Goal: Task Accomplishment & Management: Manage account settings

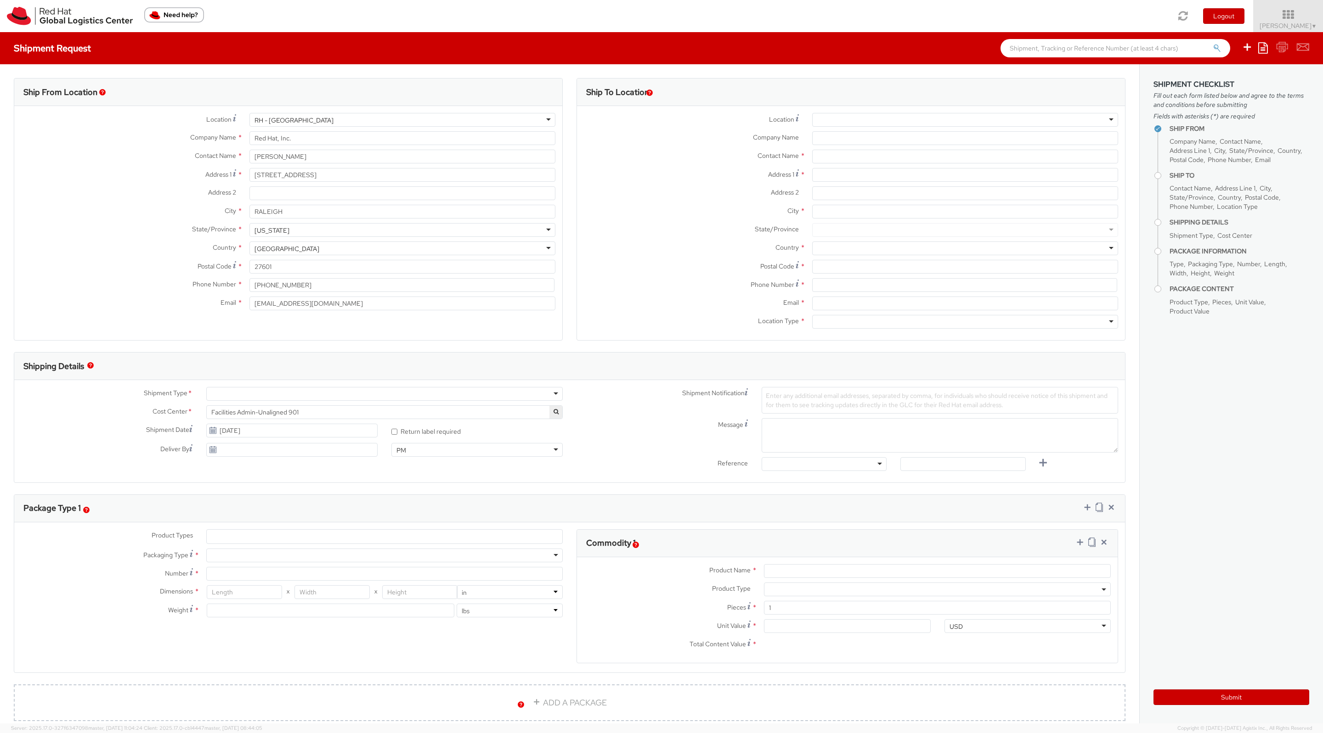
select select
click at [1284, 20] on icon at bounding box center [1288, 14] width 80 height 13
click at [1287, 169] on link "Logistics Dashboard" at bounding box center [1286, 166] width 73 height 20
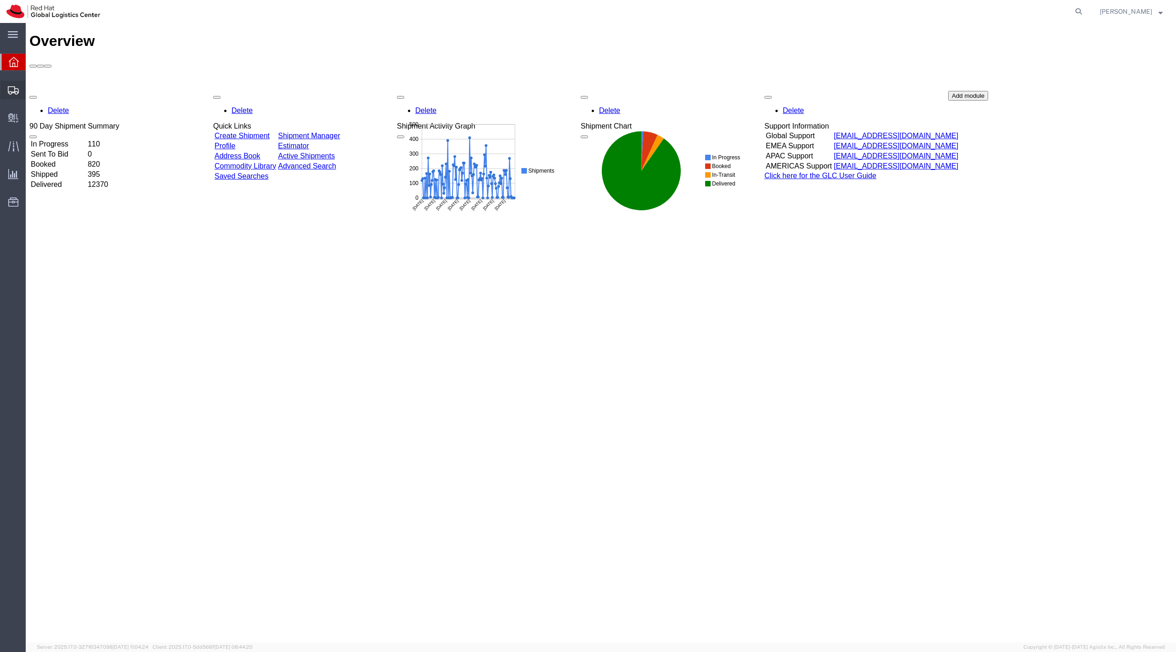
click at [0, 0] on span "Shipment Manager" at bounding box center [0, 0] width 0 height 0
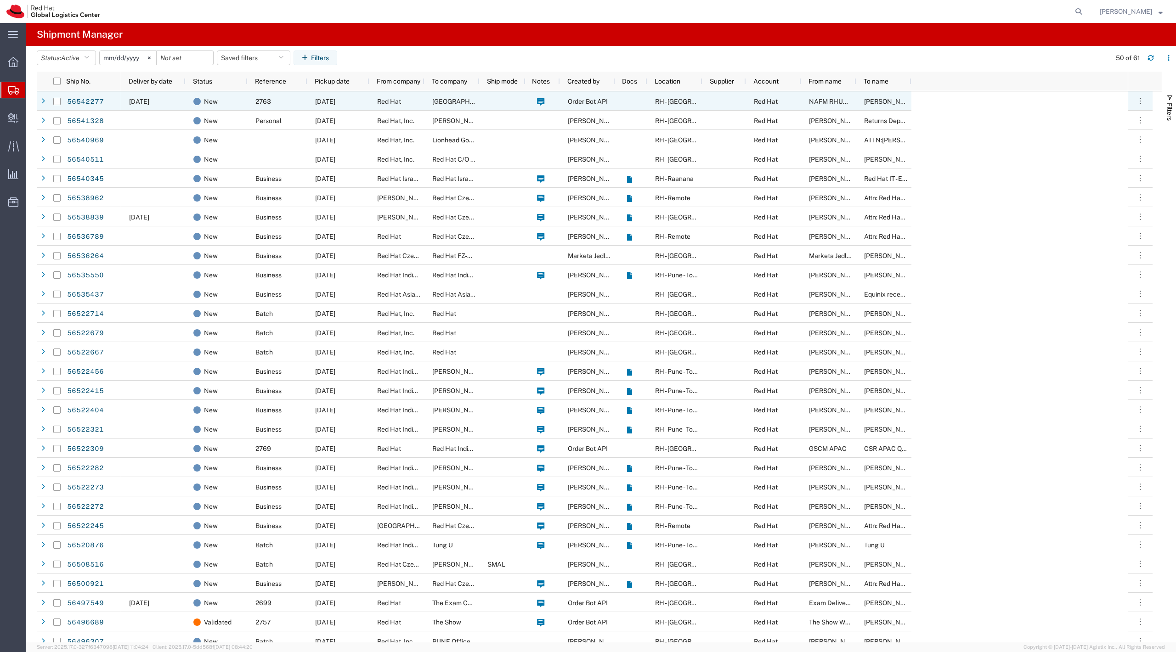
click at [188, 100] on div "New" at bounding box center [217, 100] width 62 height 19
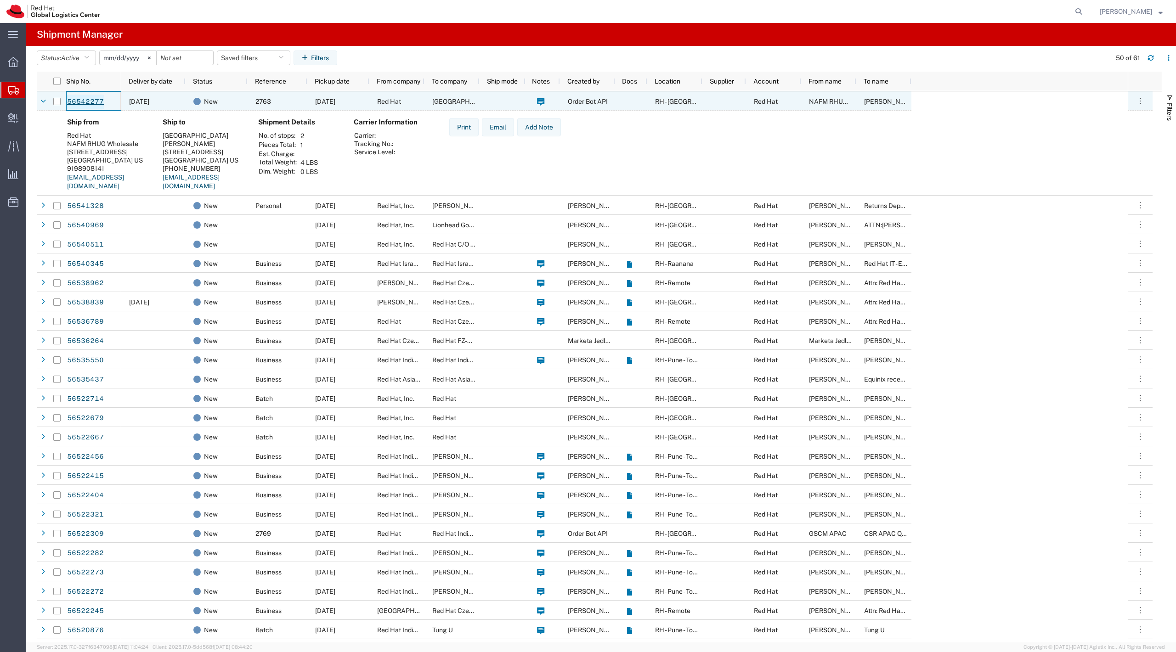
click at [80, 101] on link "56542277" at bounding box center [86, 102] width 38 height 15
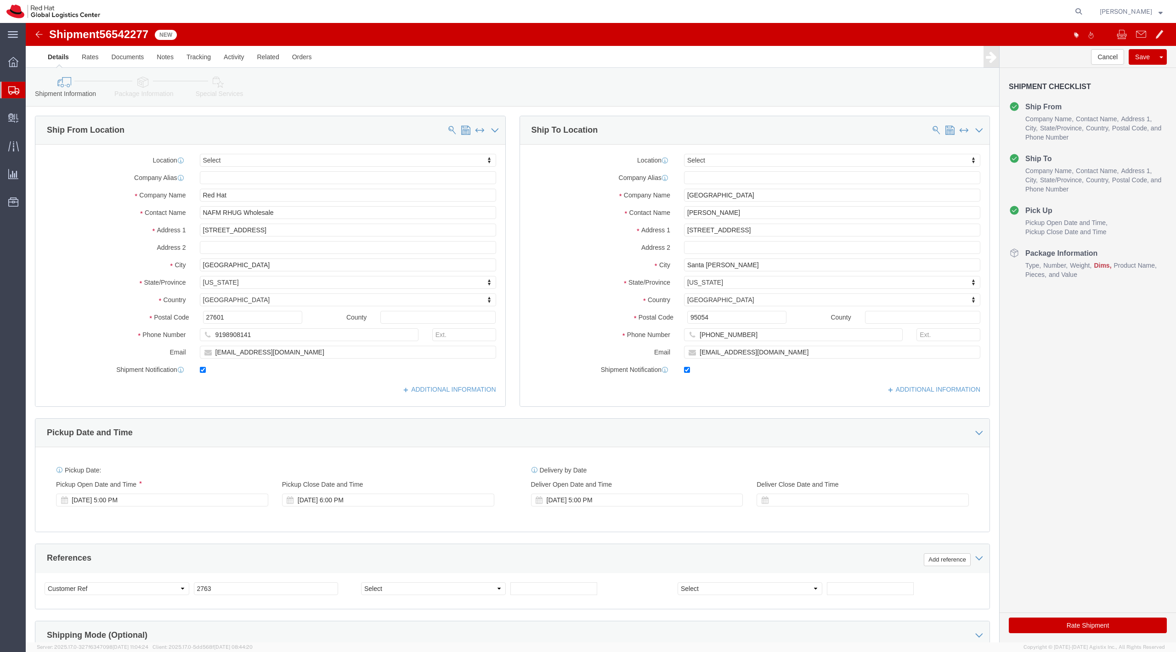
select select
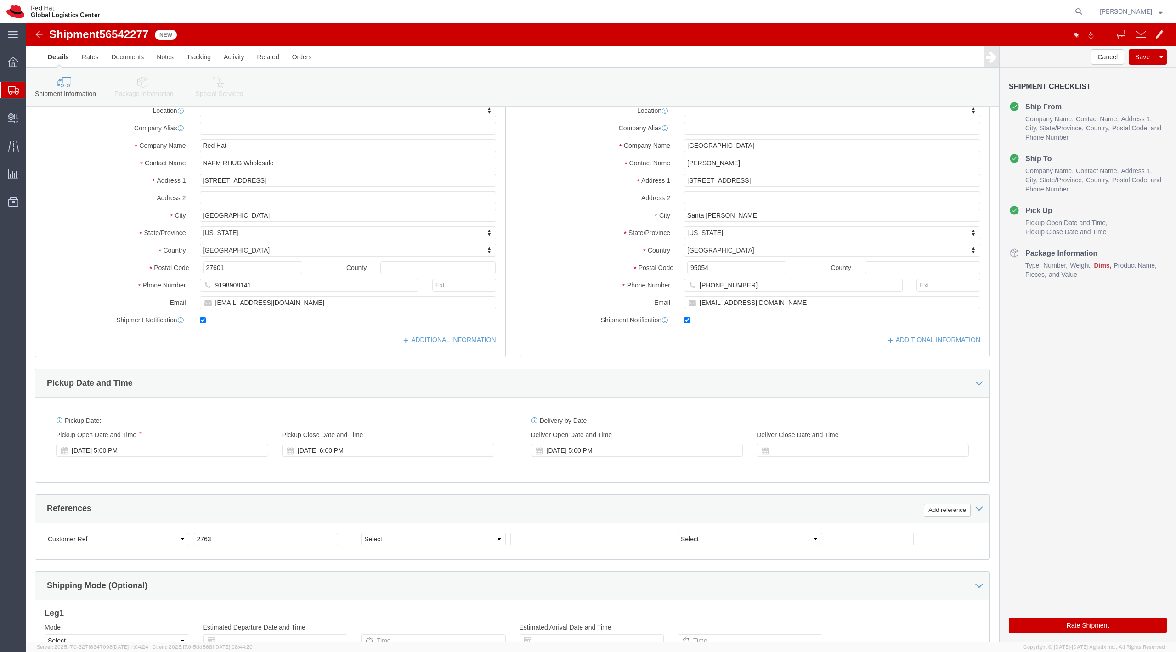
scroll to position [64, 0]
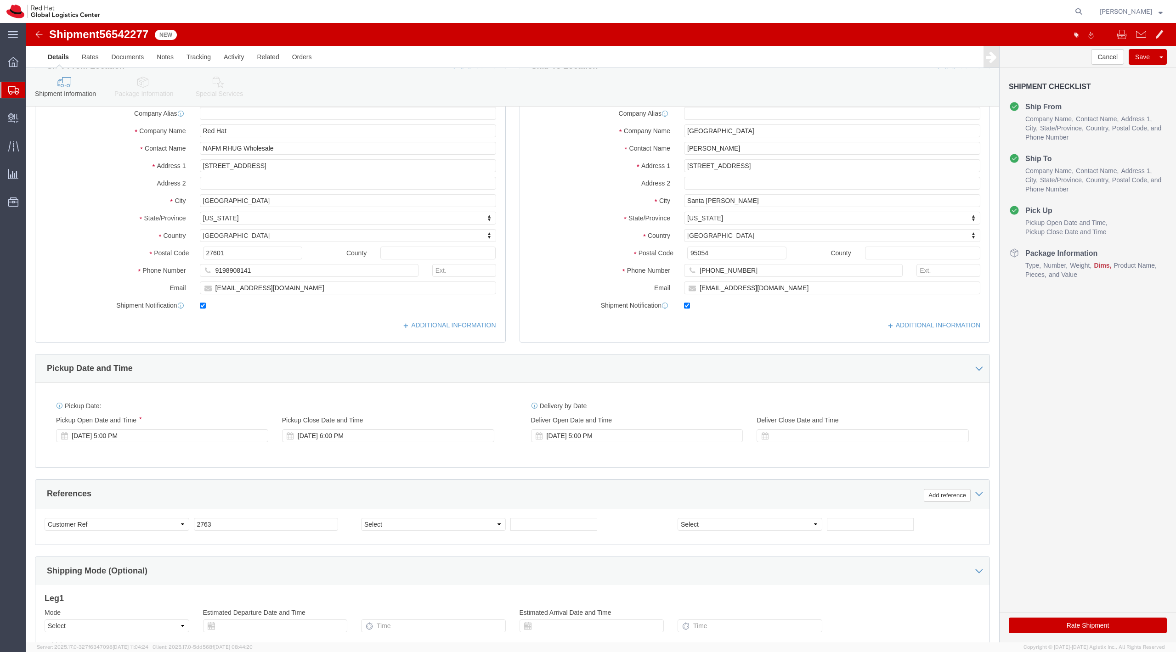
click div "678-754-32"
click input "678-754-32"
click input "95054"
click input "678-754-32"
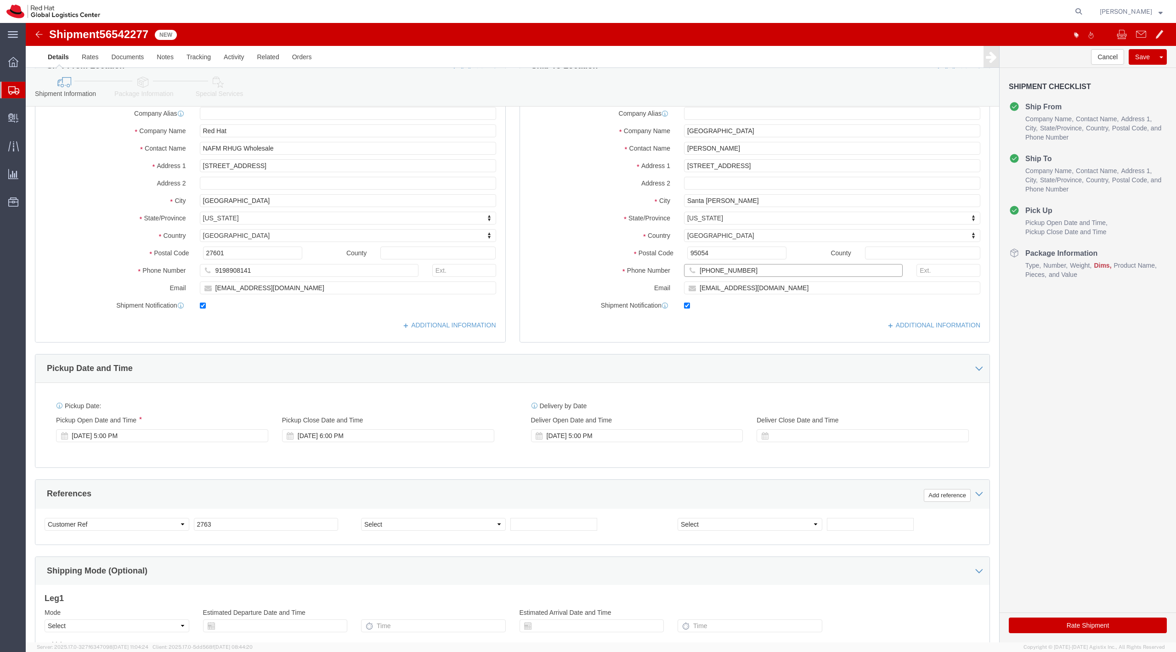
click input "678-754-32"
paste input "754"
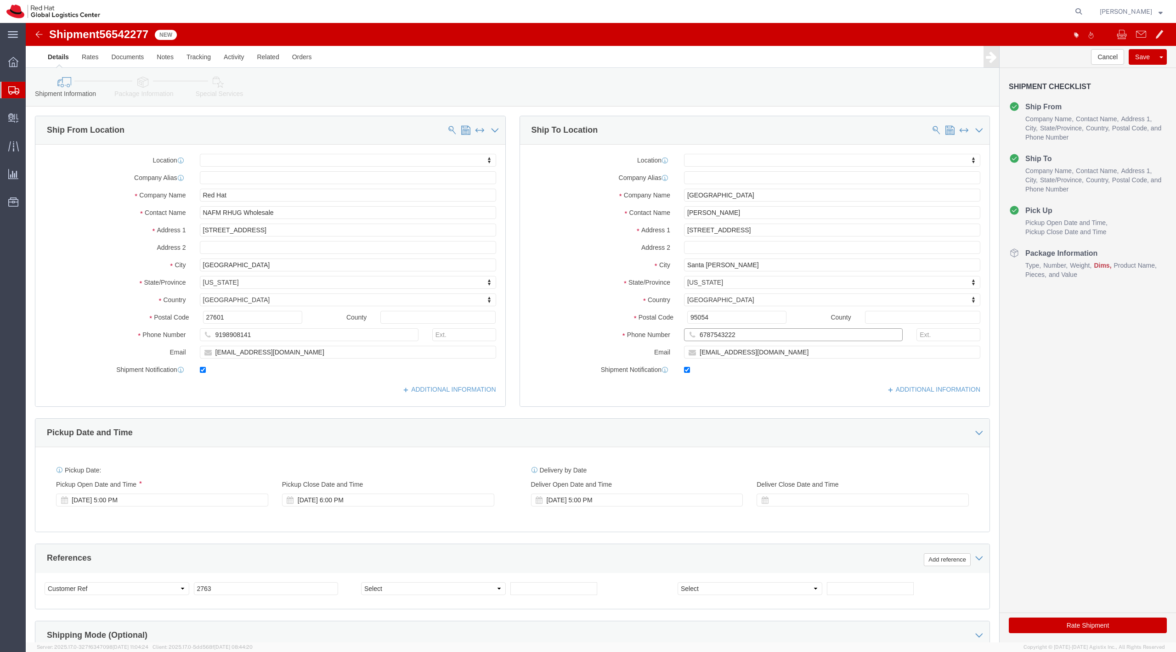
type input "6787543222"
click icon
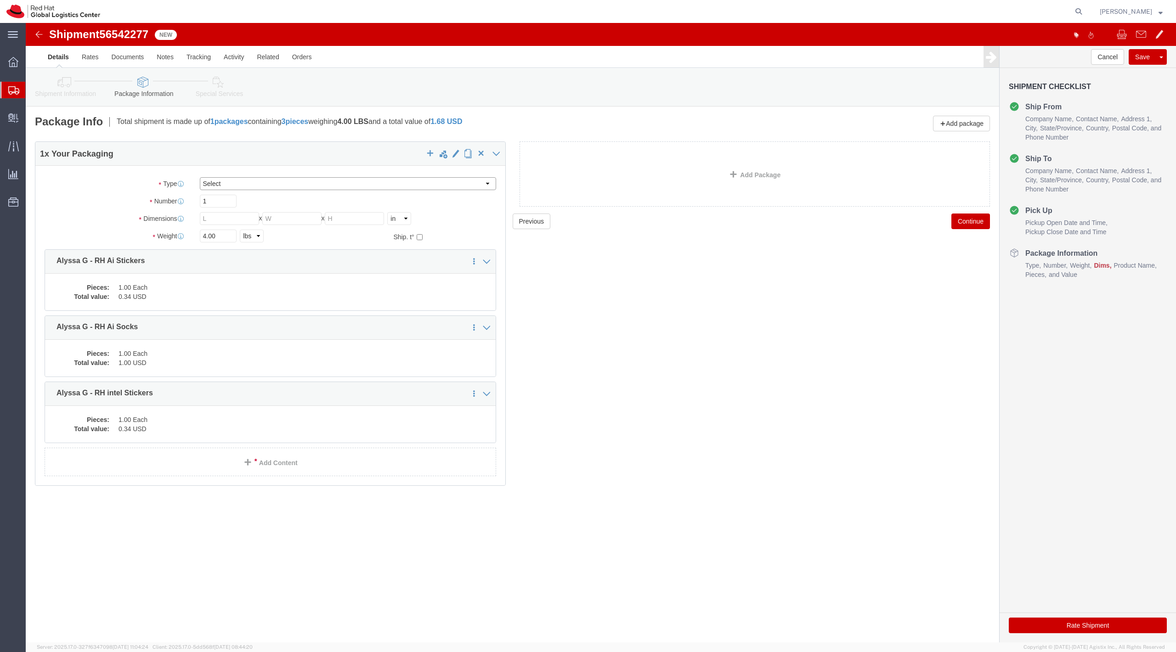
click select "Select Case(s) Crate(s) Envelope Large Box Medium Box PAK Skid(s) Small Box Sma…"
select select "PAK"
click select "Select Case(s) Crate(s) Envelope Large Box Medium Box PAK Skid(s) Small Box Sma…"
click button "Rate Shipment"
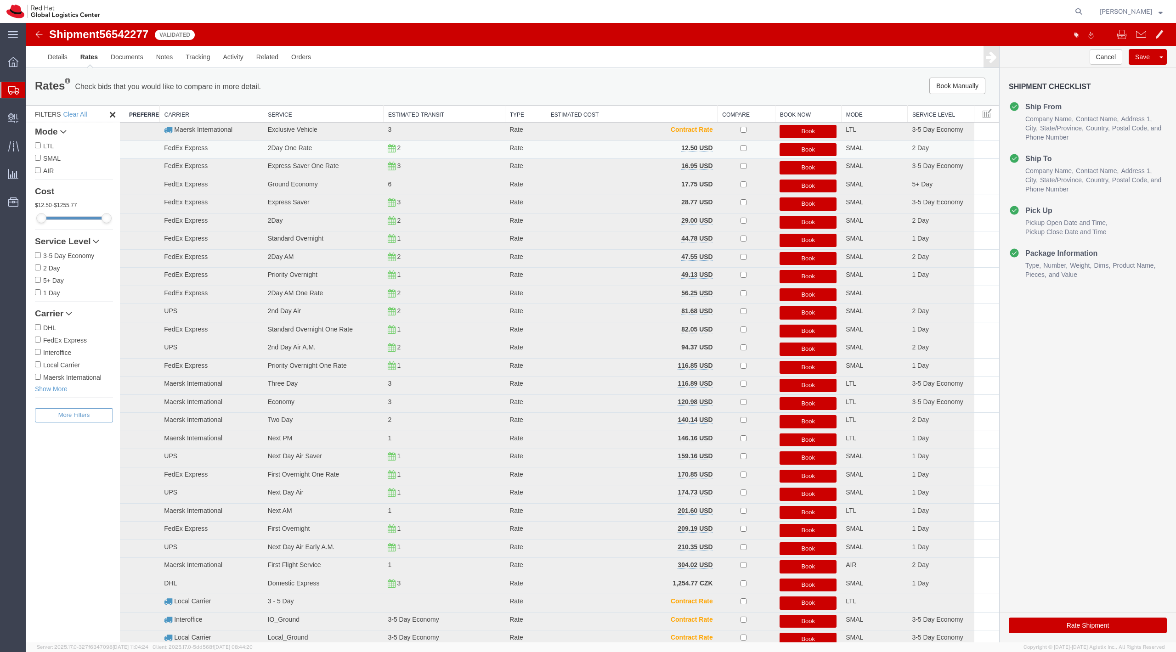
click at [787, 147] on button "Book" at bounding box center [807, 149] width 57 height 13
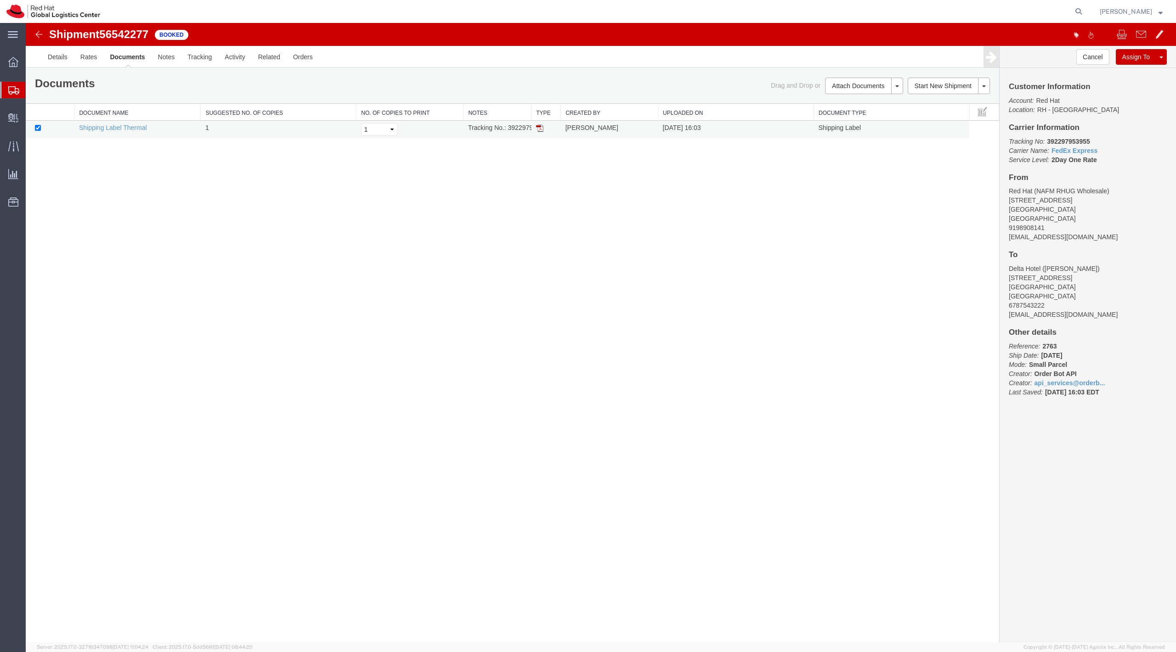
click at [540, 130] on img at bounding box center [539, 127] width 7 height 7
click at [52, 58] on link "Details" at bounding box center [57, 57] width 33 height 22
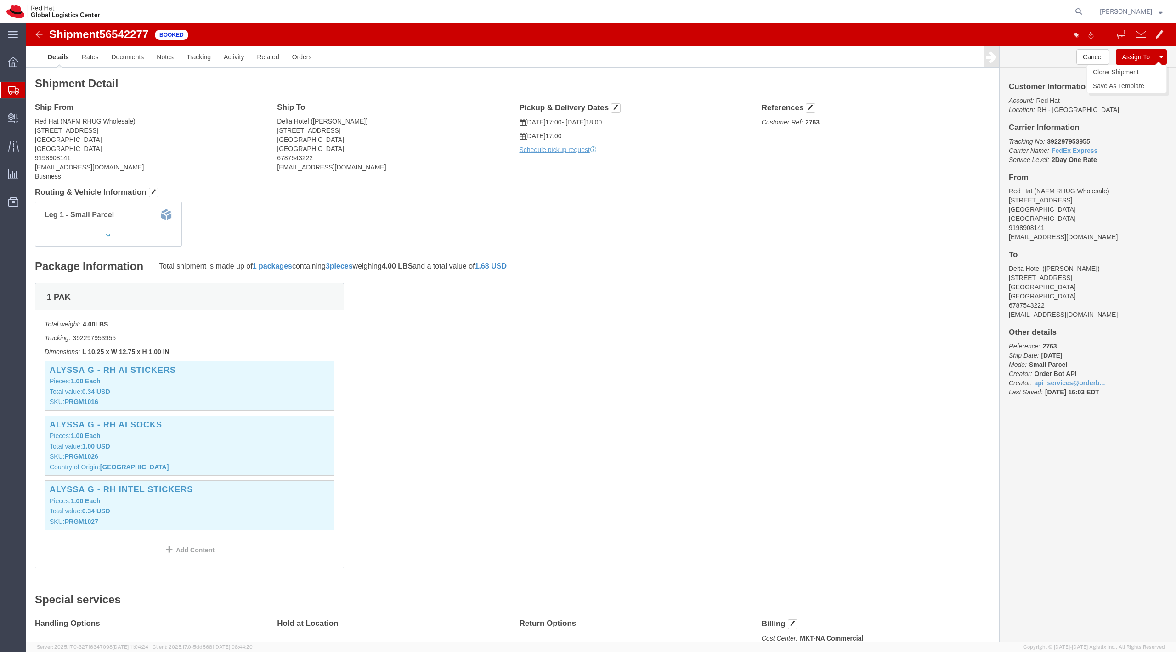
click button
click link "Clone Shipment"
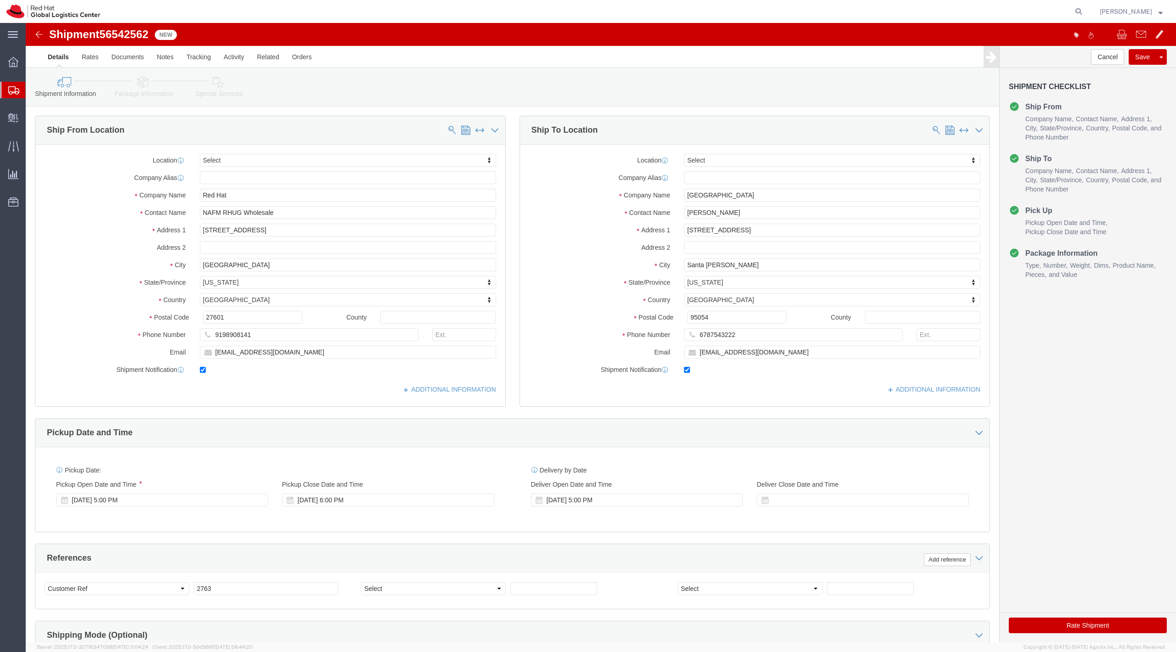
click div "Shipment Information Package Information Special Services"
click icon
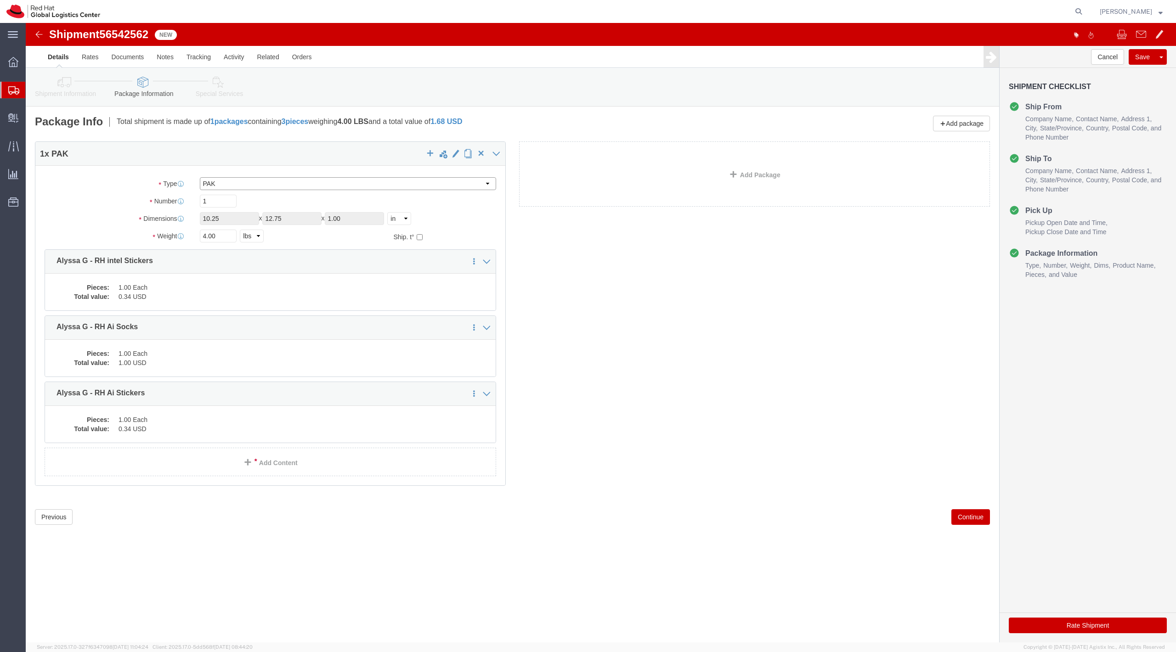
click select "Select Case(s) Crate(s) Envelope Large Box Medium Box PAK Skid(s) Small Box Tub…"
select select "YRPK"
click select "Select Case(s) Crate(s) Envelope Large Box Medium Box PAK Skid(s) Small Box Tub…"
click dd "1.00 Each"
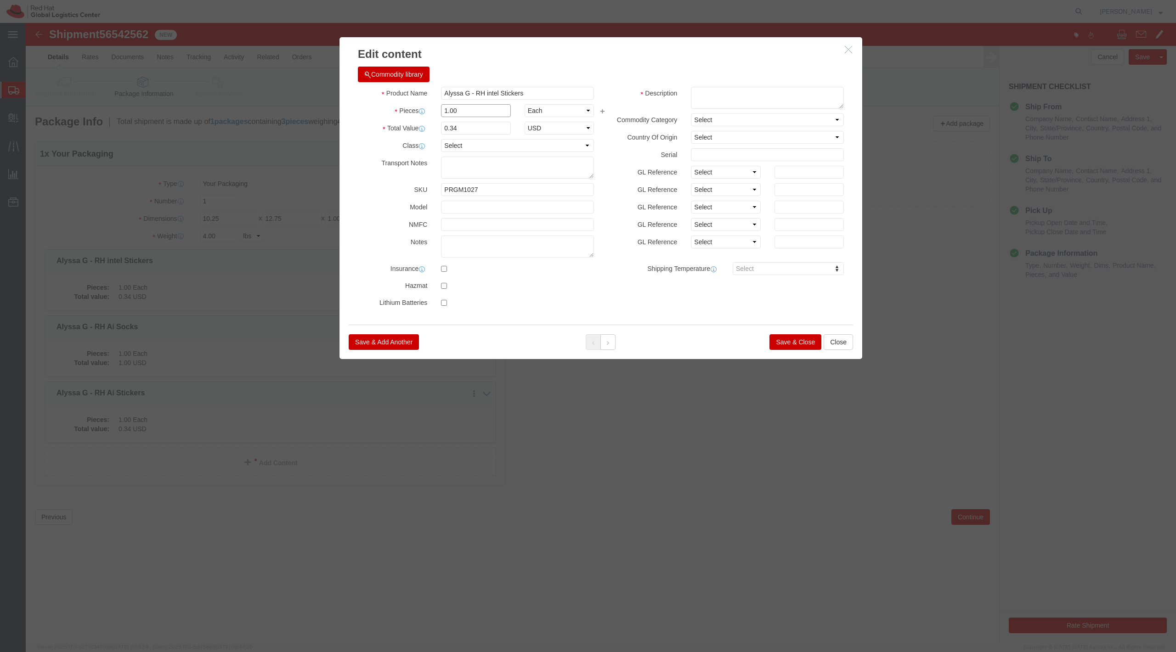
click input "1.00"
type input "49.00"
type input "16.66"
click button "Save & Close"
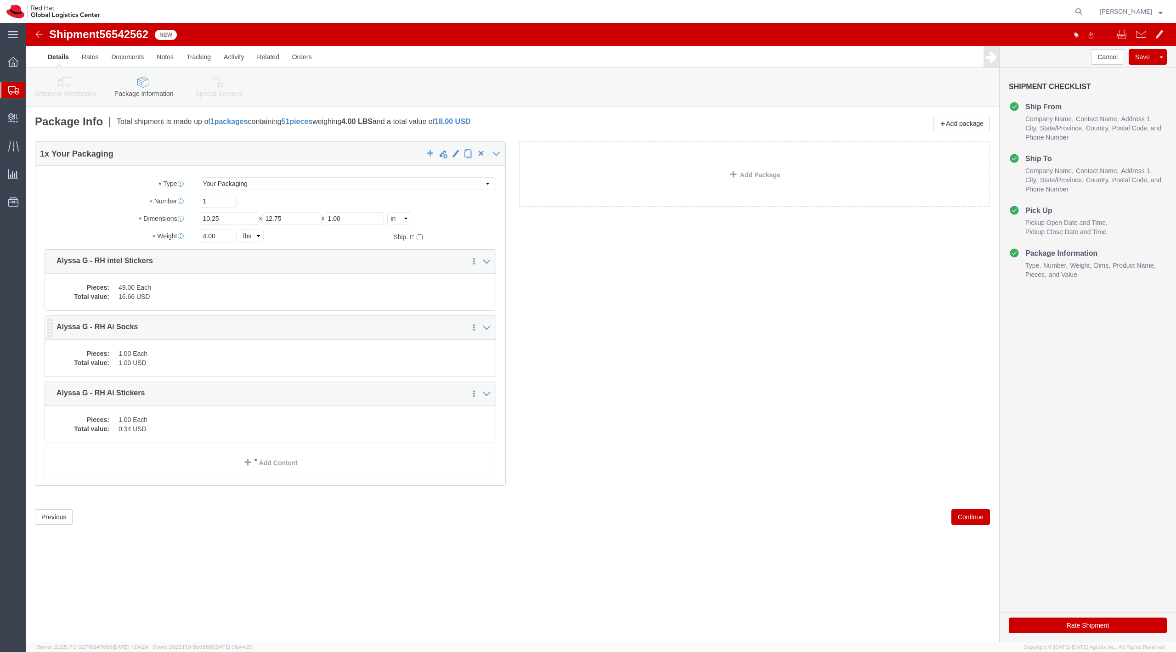
click dd "1.00 Each"
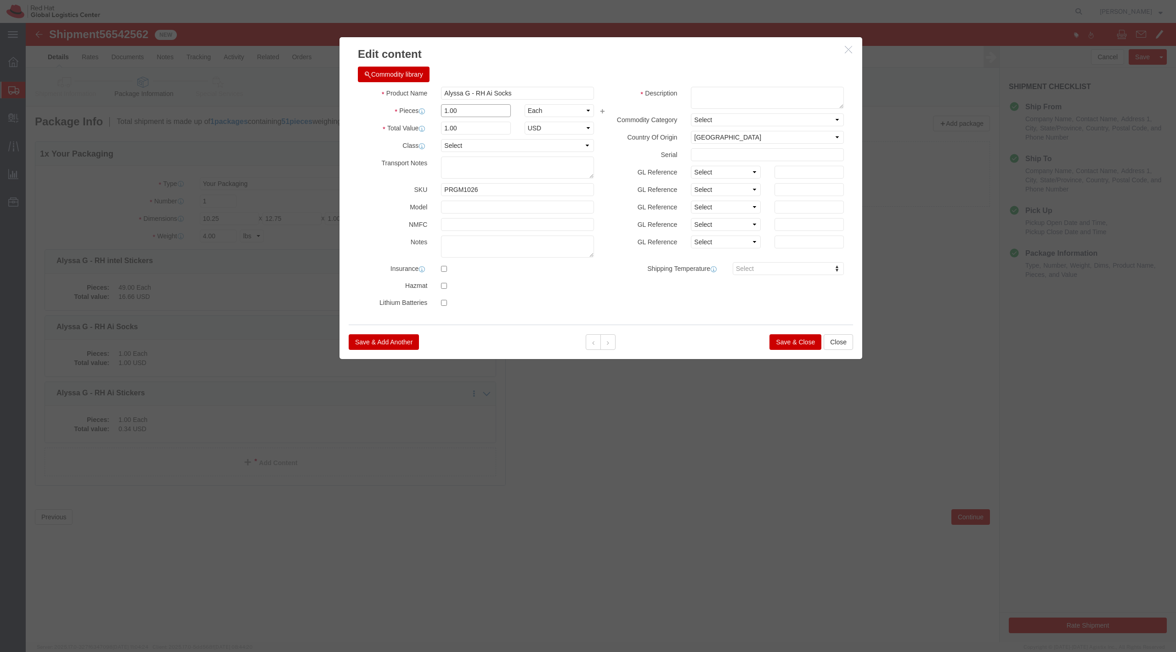
click input "1.00"
type input "49.00"
type input "49"
click div "Product Name Alyssa G - RH Ai Socks Pieces 49.00 Select Bag Barrels 100Board Fe…"
click button "Save & Close"
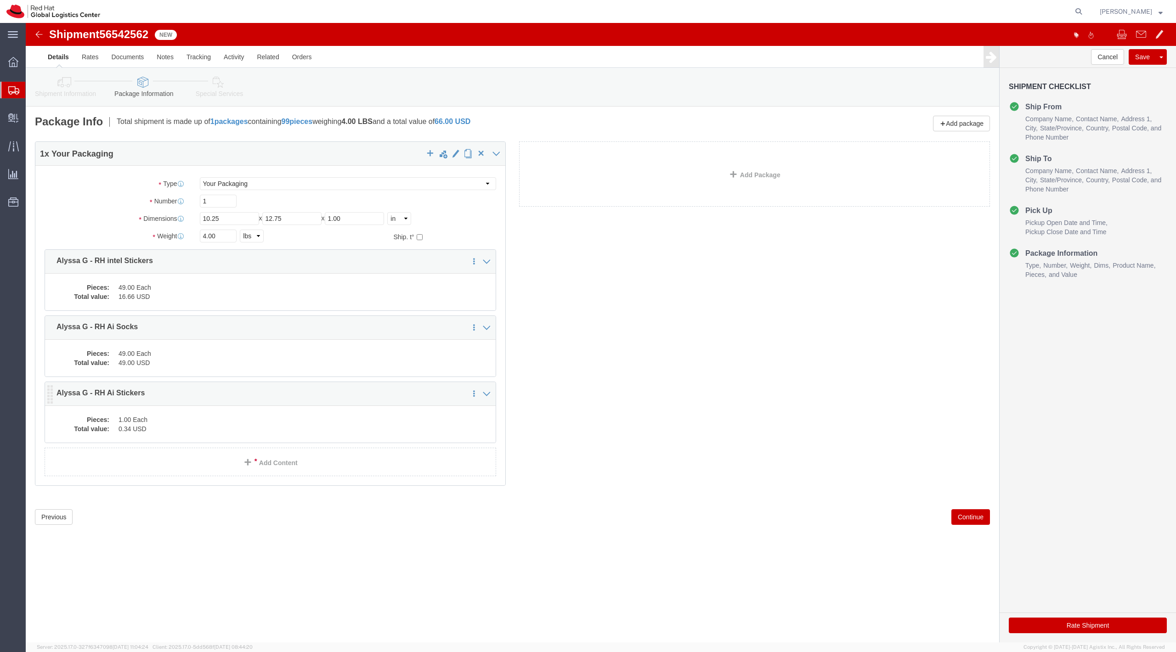
click dd "1.00 Each"
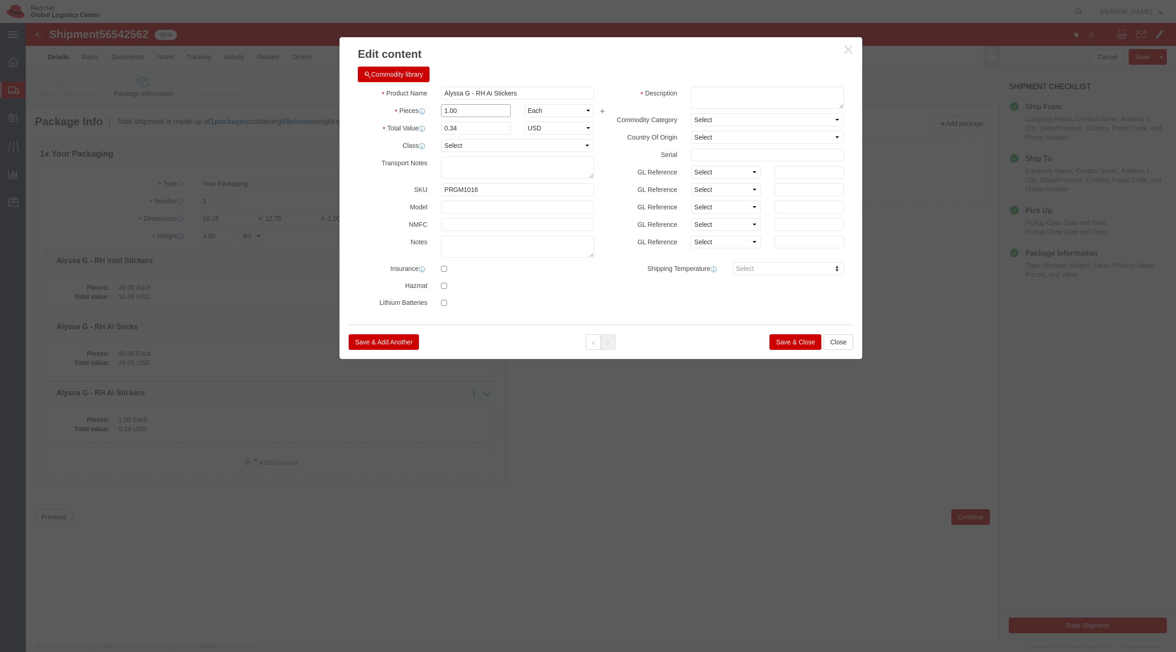
click input "1.00"
type input "49.00"
type input "16.66"
click button "Save & Close"
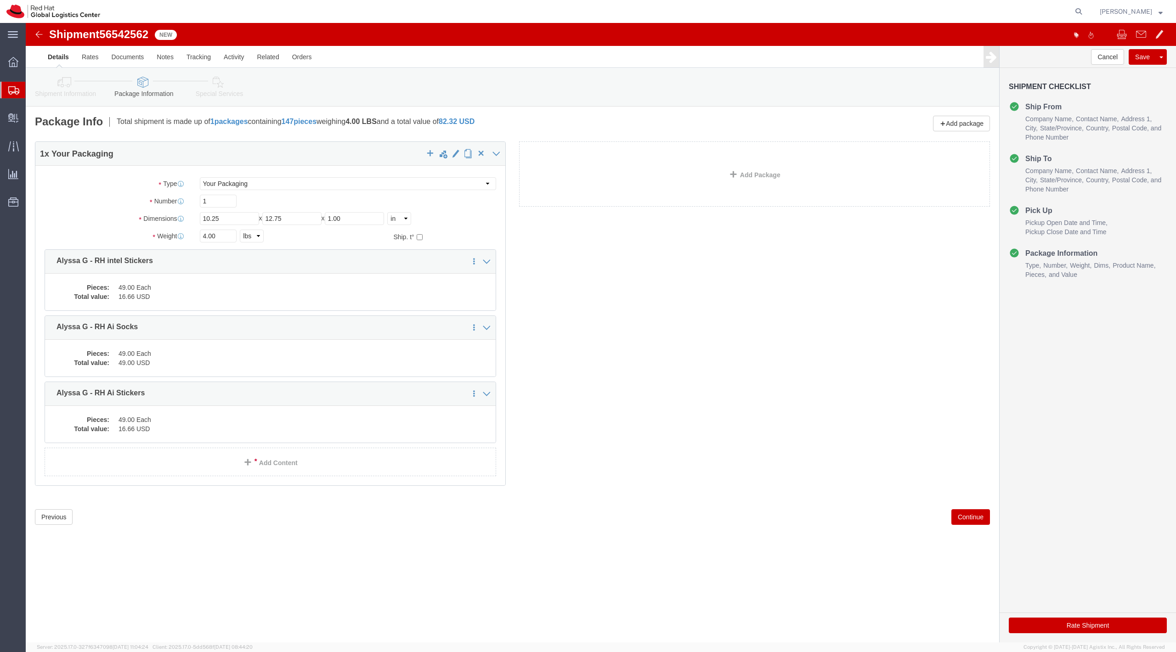
click link "Shipment Information"
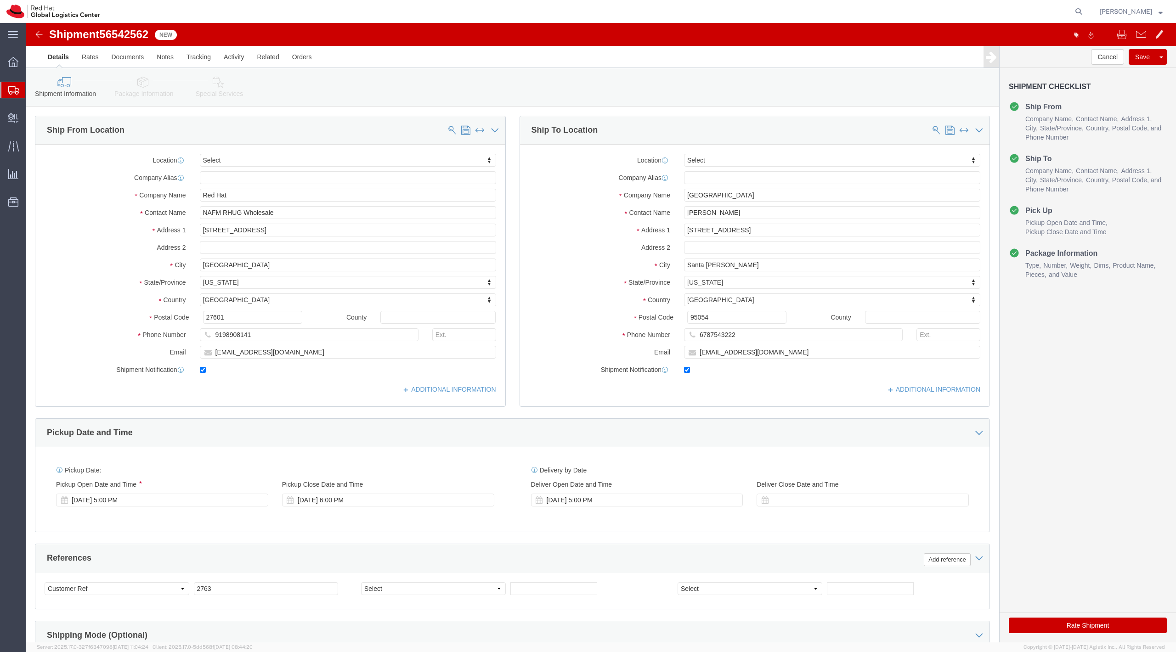
click icon
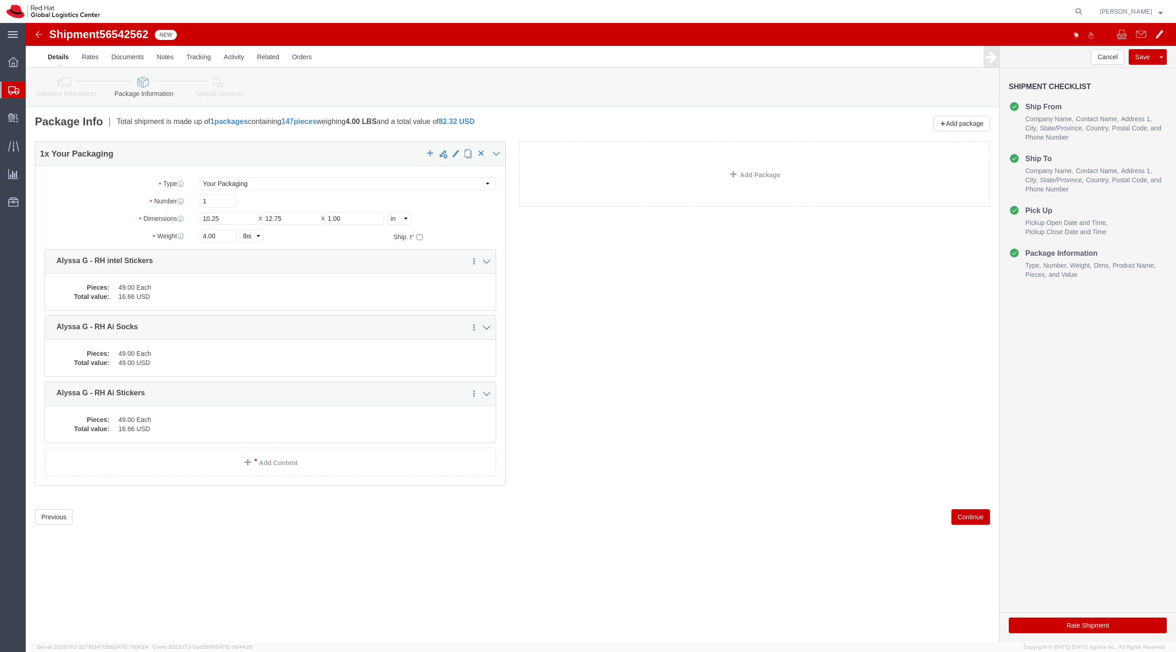
click icon
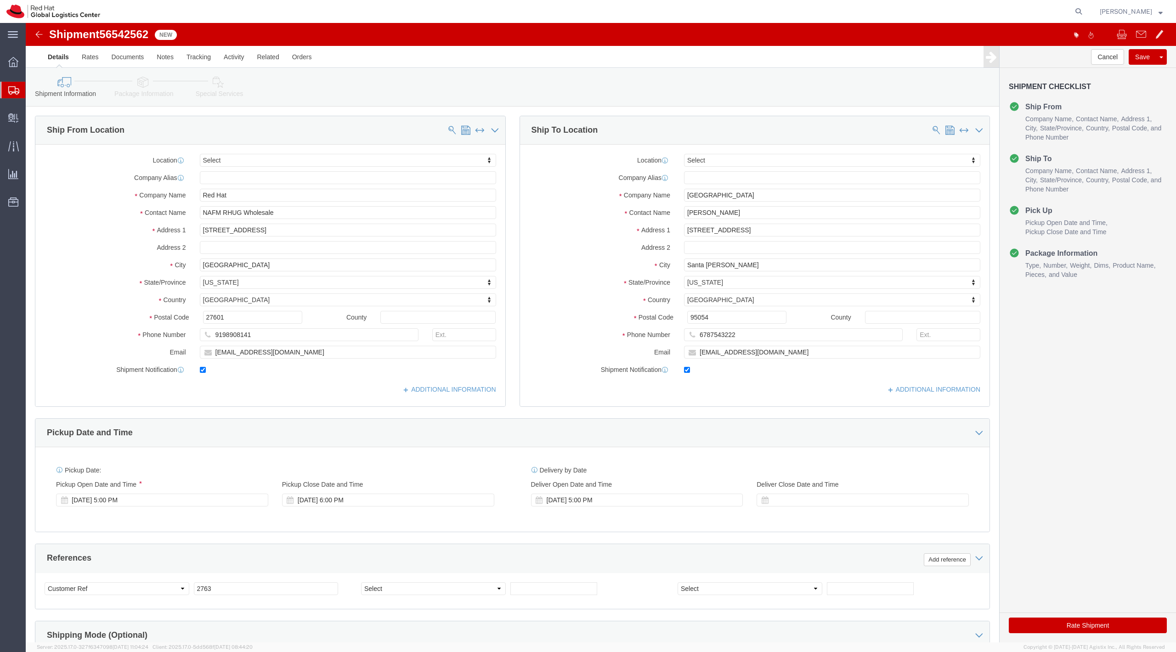
click link "Package Information"
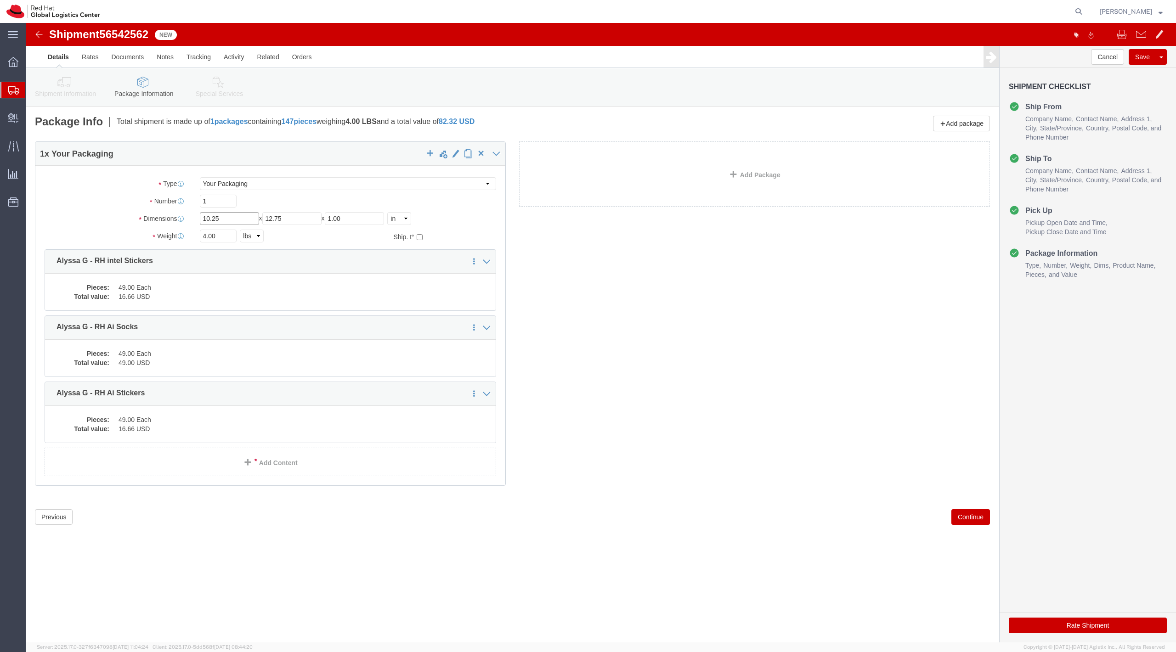
click input "10.25"
type input "16"
type input "12"
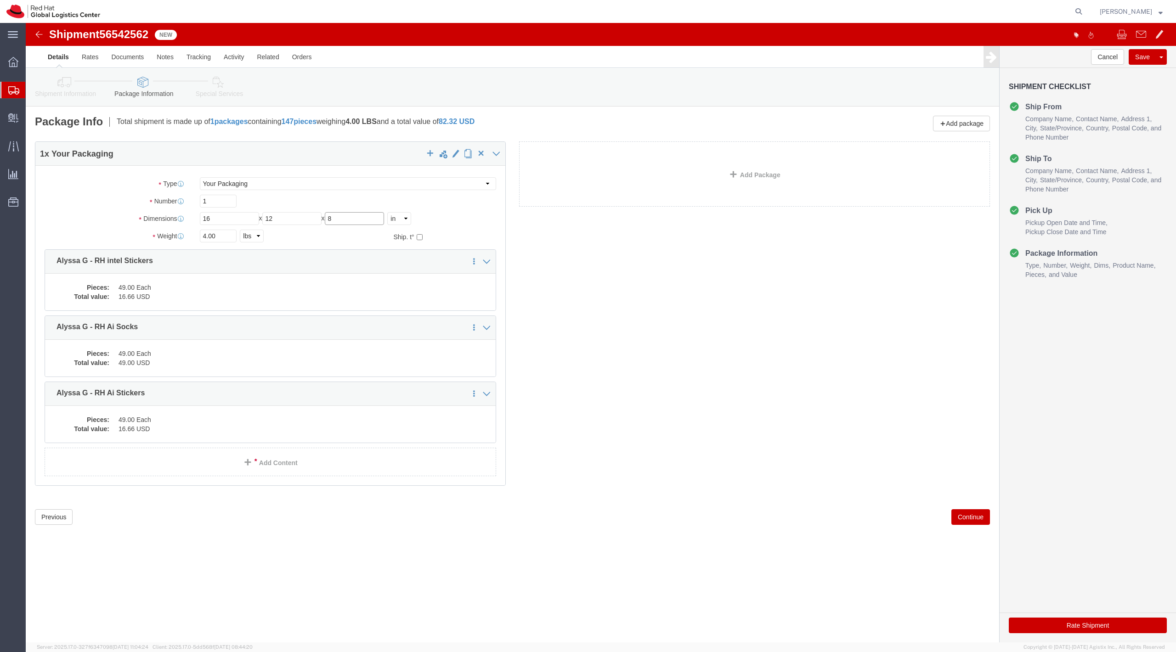
type input "8"
click input "4.00"
type input "5.00"
click button "Rate Shipment"
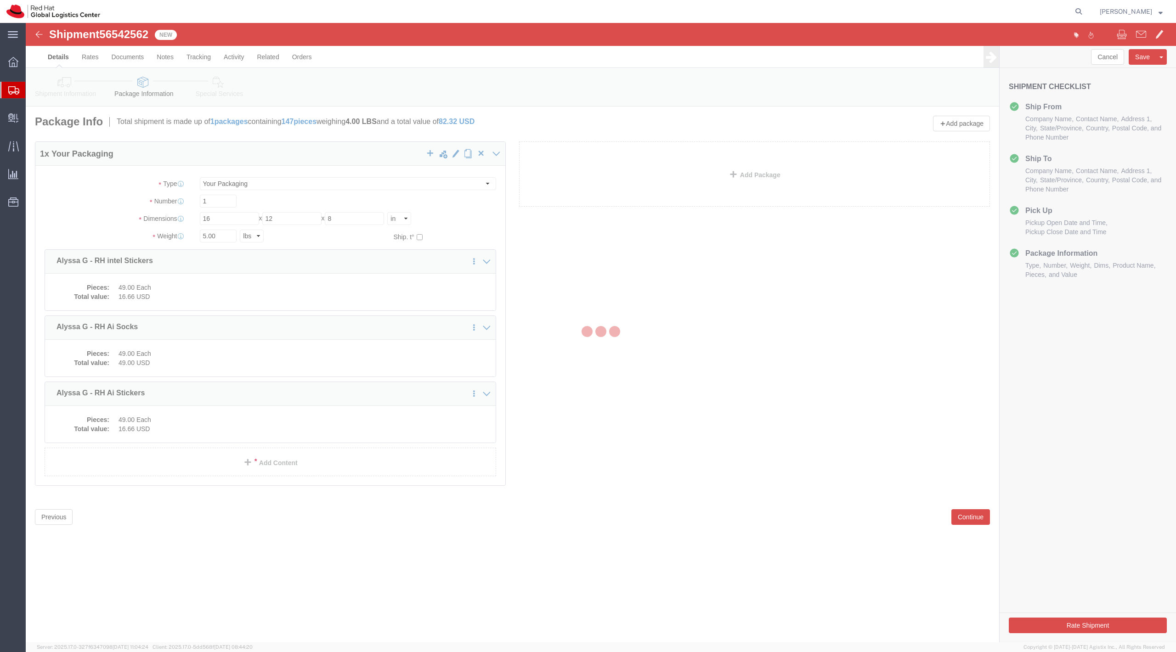
click at [151, 90] on div at bounding box center [601, 332] width 1150 height 619
click at [131, 81] on div at bounding box center [601, 332] width 1150 height 619
click at [197, 90] on div at bounding box center [601, 332] width 1150 height 619
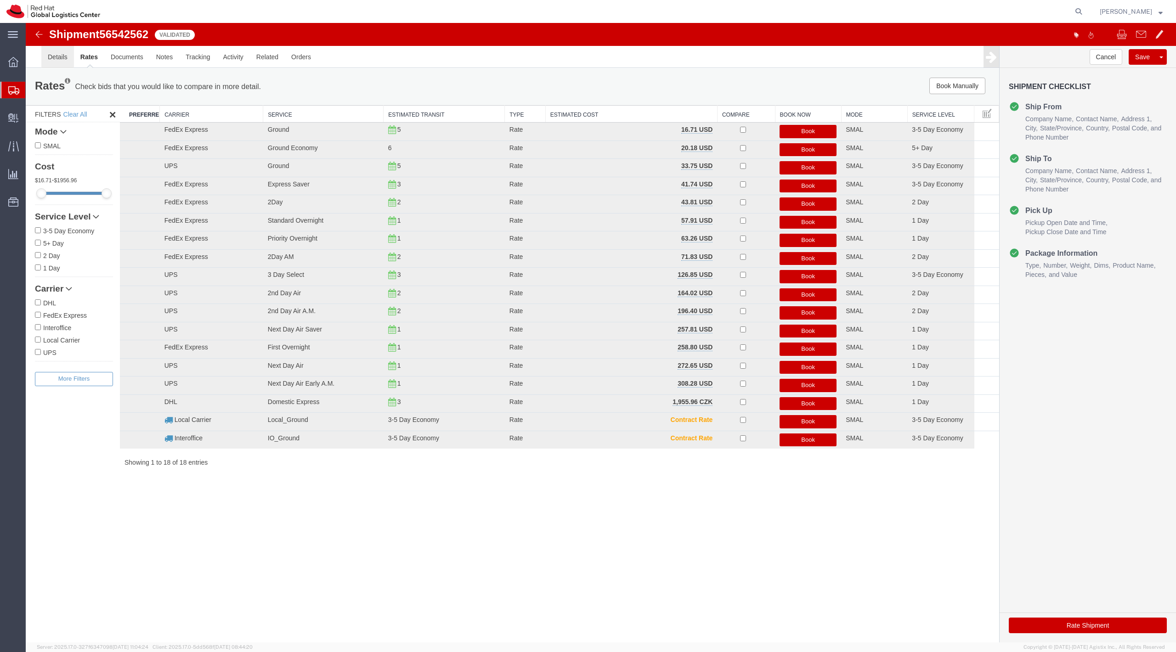
click at [54, 61] on link "Details" at bounding box center [57, 57] width 33 height 22
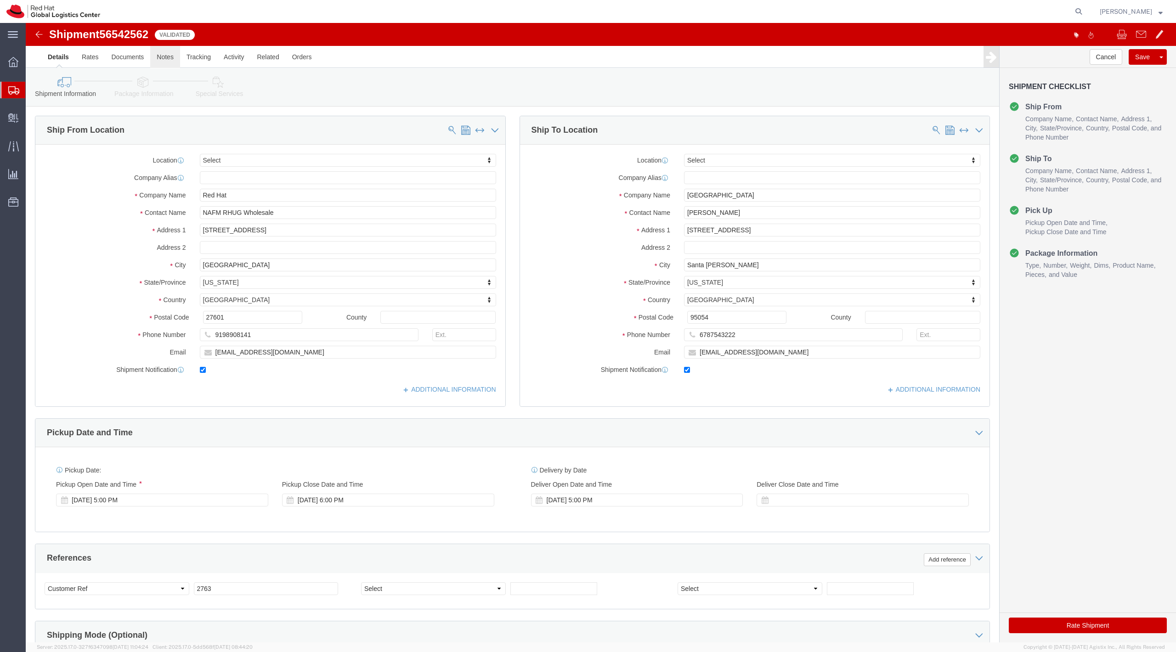
click link "Notes"
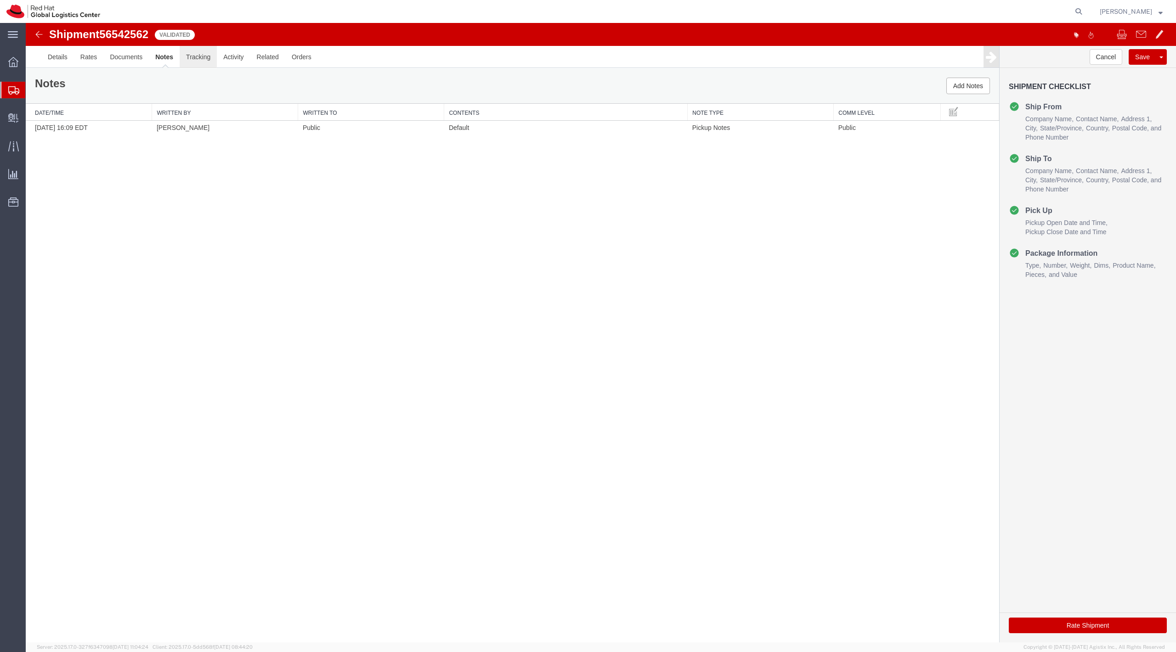
click at [212, 51] on link "Tracking" at bounding box center [198, 57] width 37 height 22
click at [85, 61] on link "Rates" at bounding box center [89, 57] width 30 height 22
click at [49, 66] on link "Details" at bounding box center [57, 57] width 33 height 22
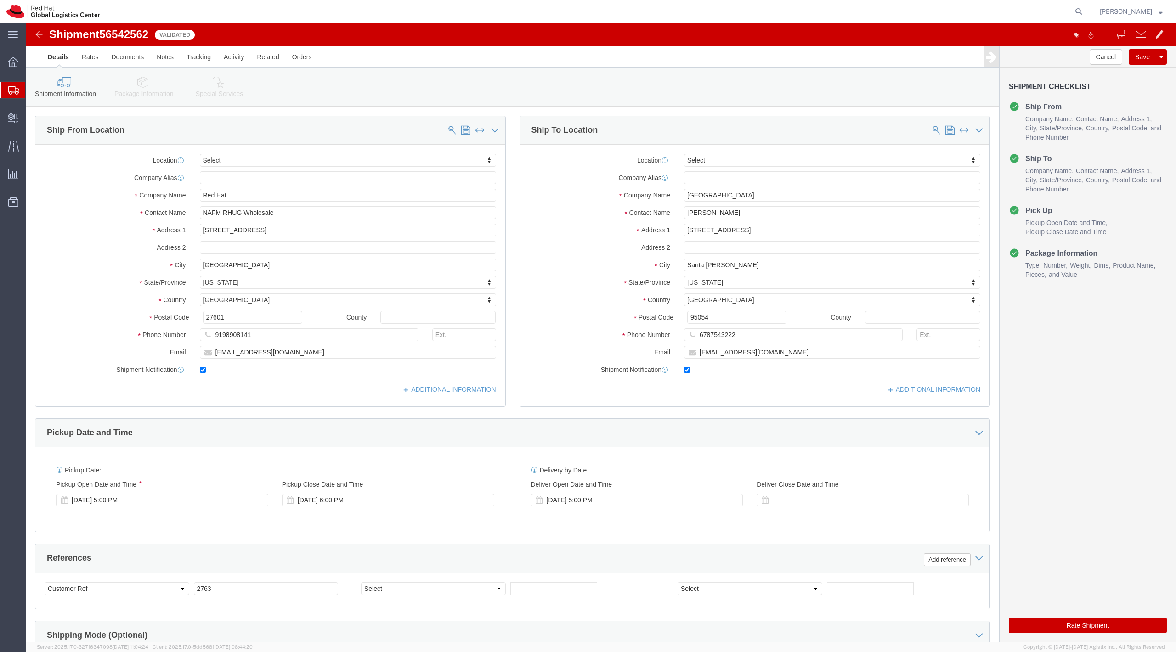
click icon
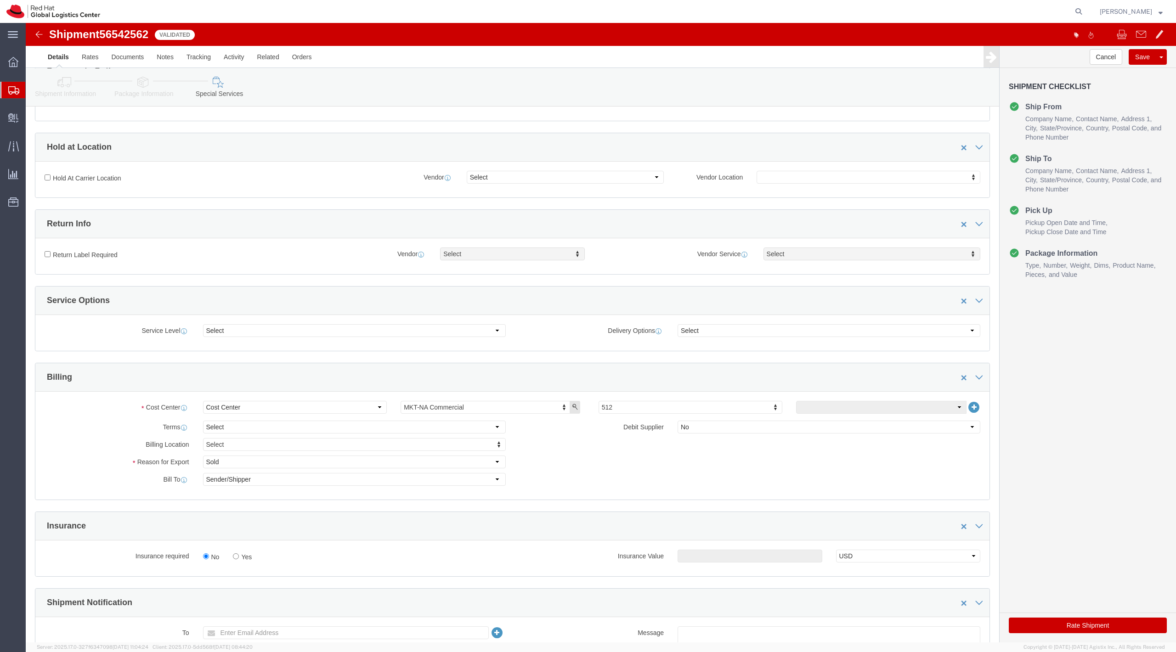
scroll to position [228, 0]
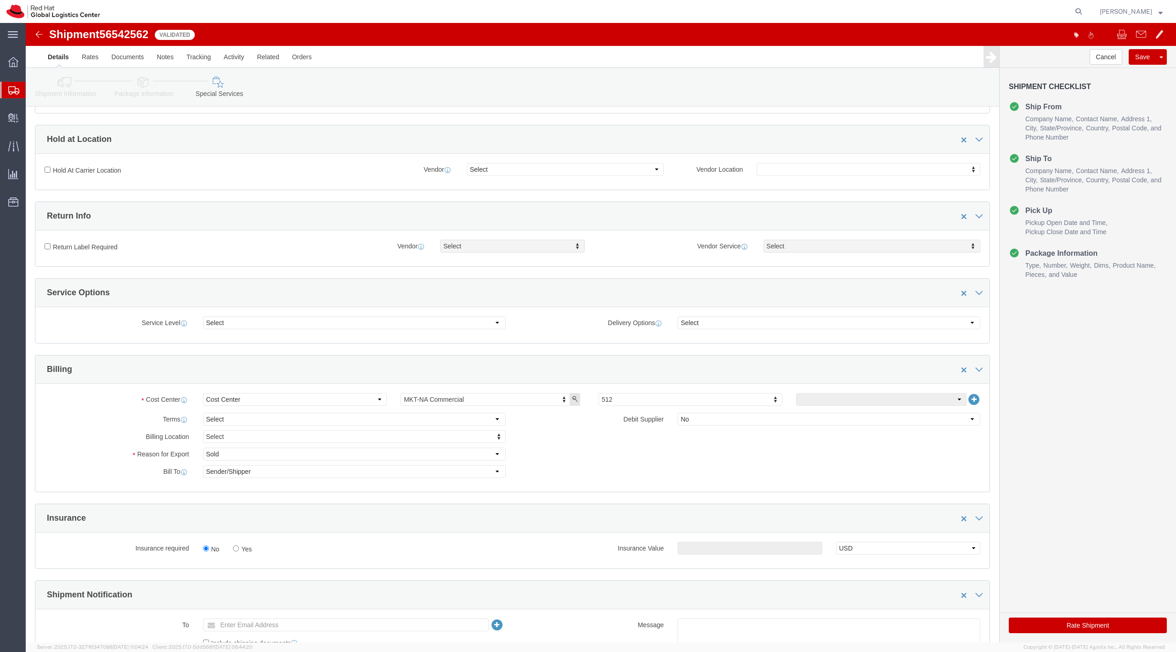
click label "Return Label Required"
click input "Return Label Required"
checkbox input "true"
select select "5"
click div "Vendor Service Select Vendor Service Vendor Service Select 2Day FedEx First Nex…"
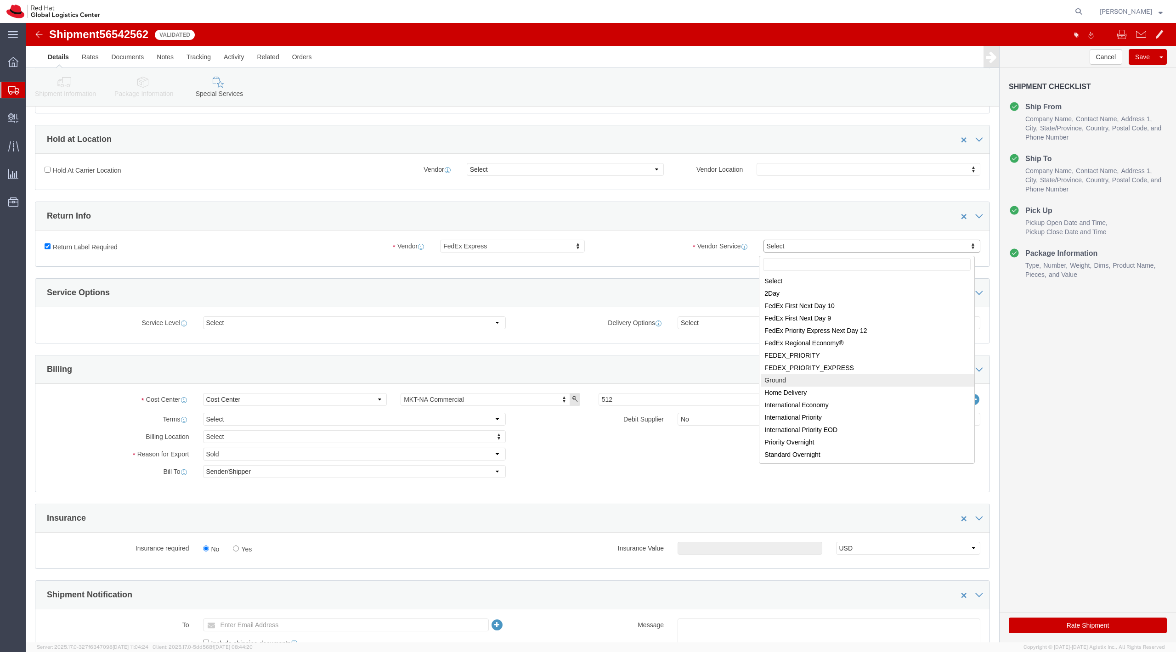
select select "12"
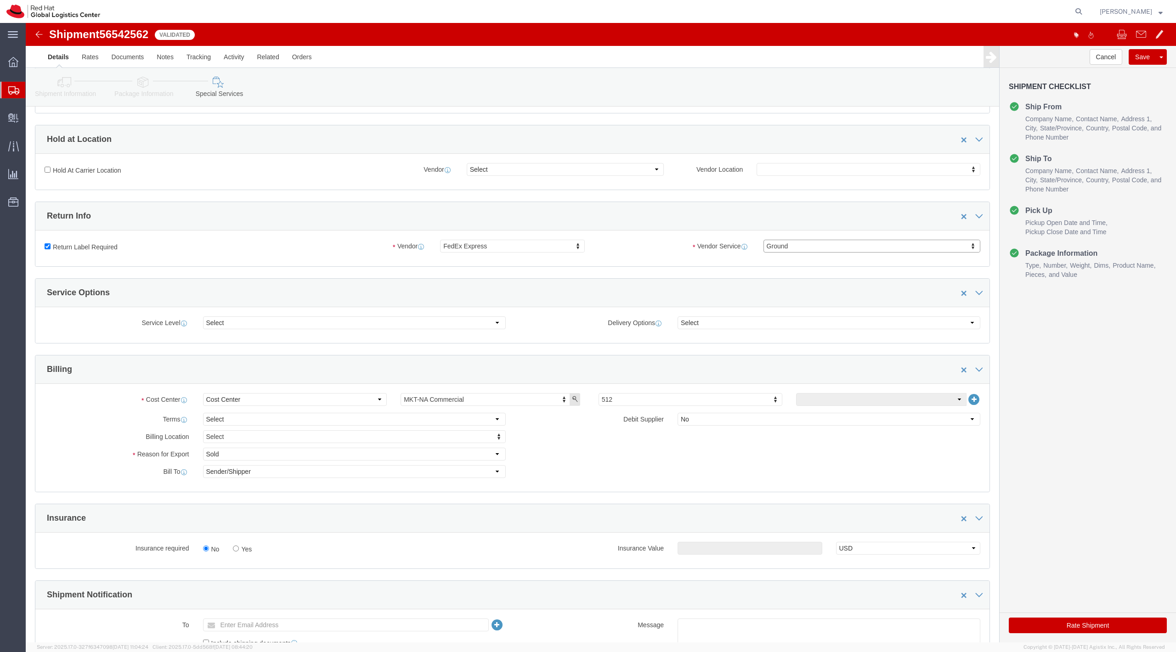
click button "Rate Shipment"
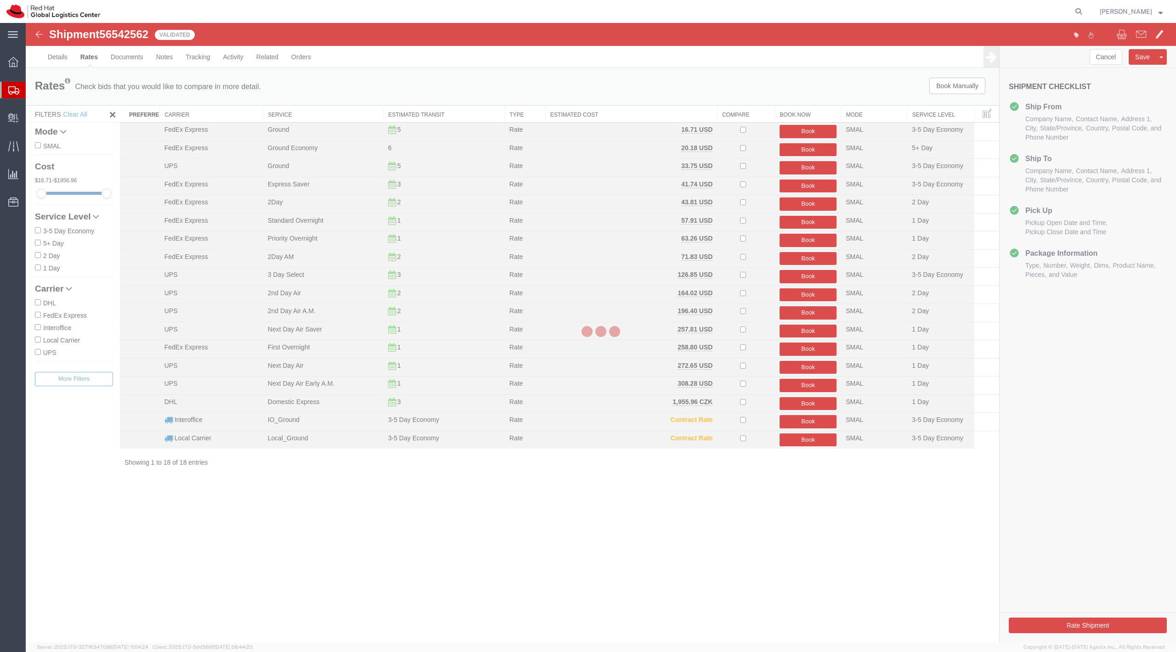
scroll to position [0, 0]
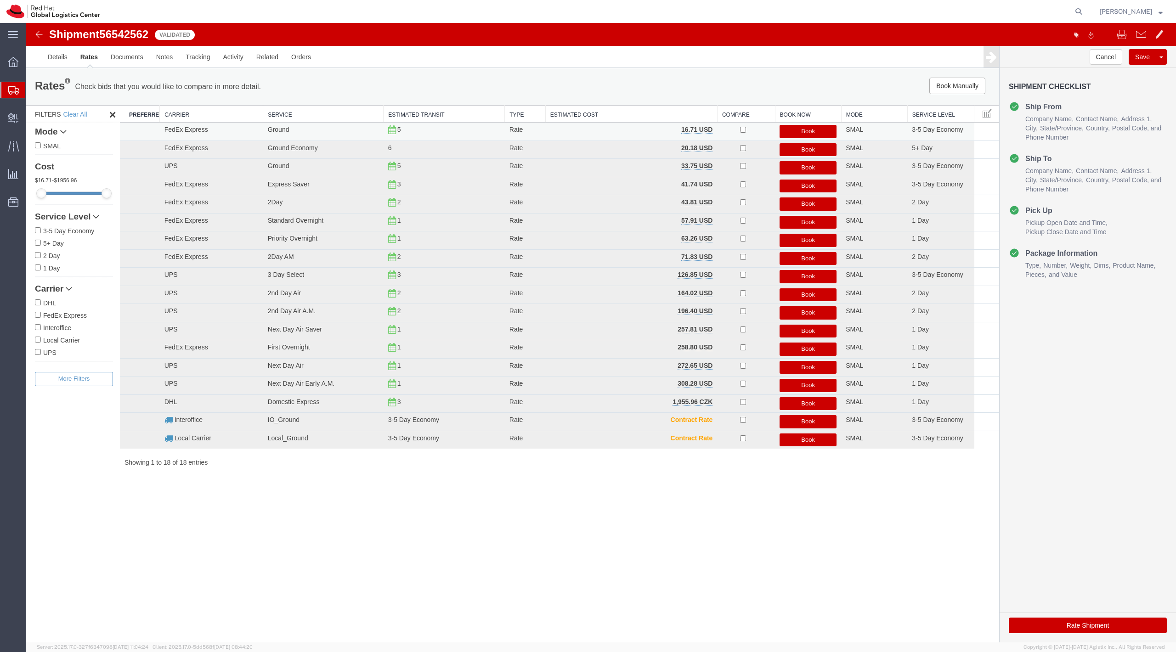
click at [802, 130] on button "Book" at bounding box center [807, 131] width 57 height 13
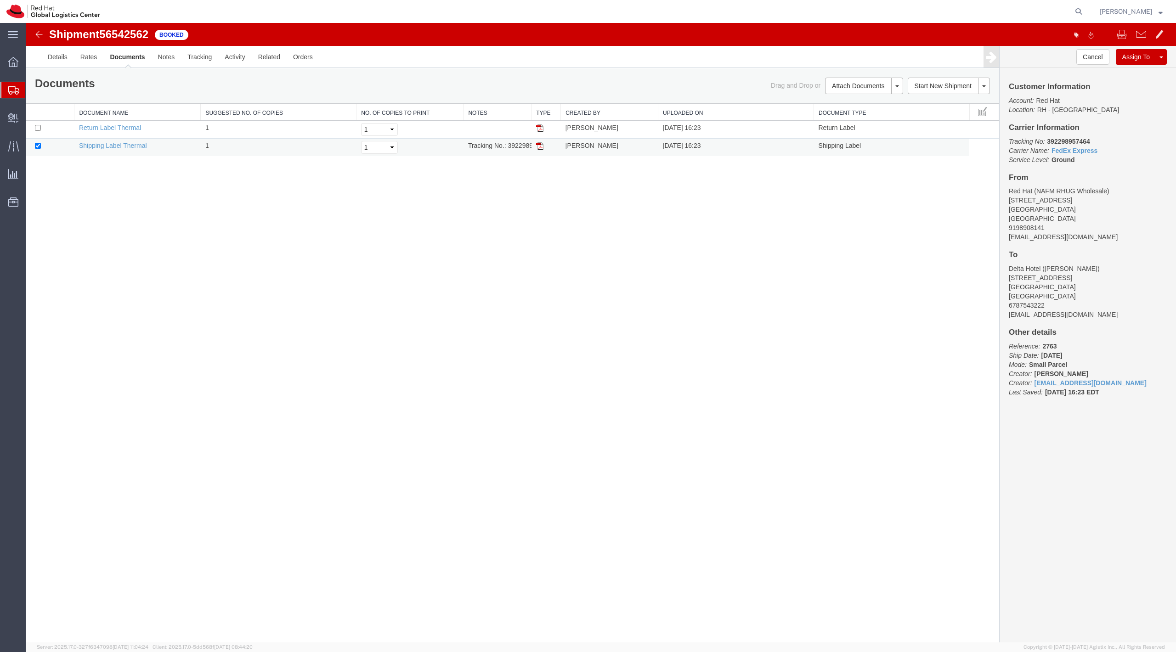
click at [540, 153] on td at bounding box center [545, 148] width 29 height 18
click at [539, 148] on img at bounding box center [539, 145] width 7 height 7
click at [120, 132] on td "Return Label Thermal" at bounding box center [137, 130] width 126 height 18
click at [117, 127] on link "Return Label Thermal" at bounding box center [110, 127] width 62 height 7
click at [746, 537] on div "Shipment 56542562 2 of 2 Booked Details Rates Documents Notes Tracking Activity…" at bounding box center [601, 332] width 1150 height 619
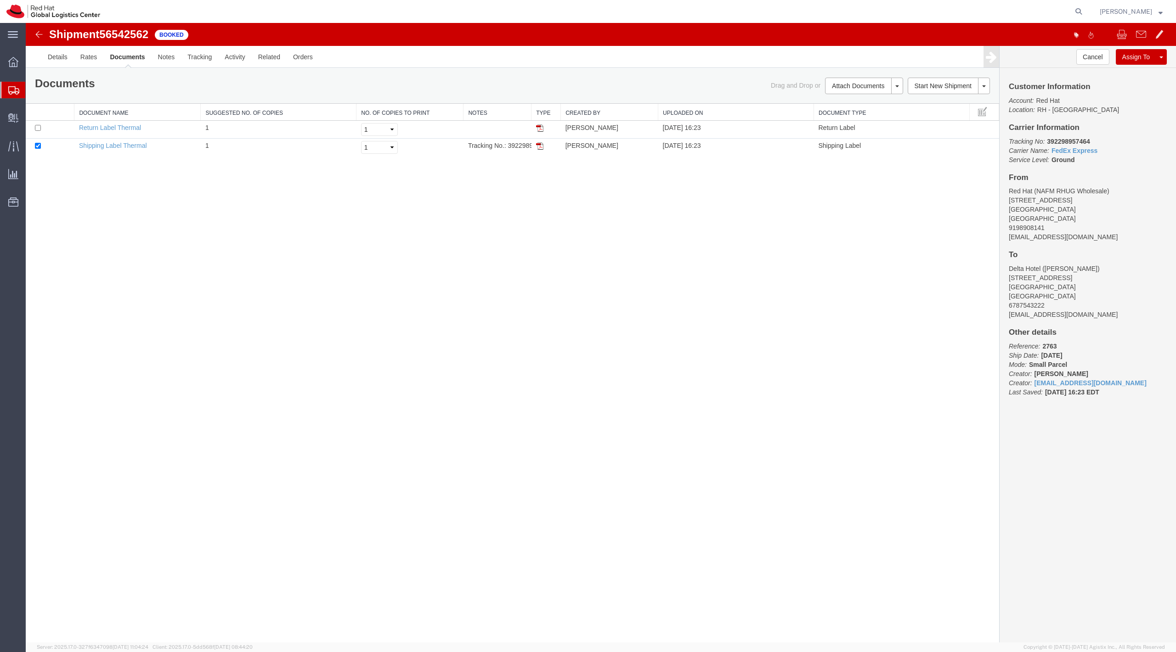
click at [735, 414] on div "Shipment 56542562 2 of 2 Booked Details Rates Documents Notes Tracking Activity…" at bounding box center [601, 332] width 1150 height 619
click at [0, 0] on span "Shipment Manager" at bounding box center [0, 0] width 0 height 0
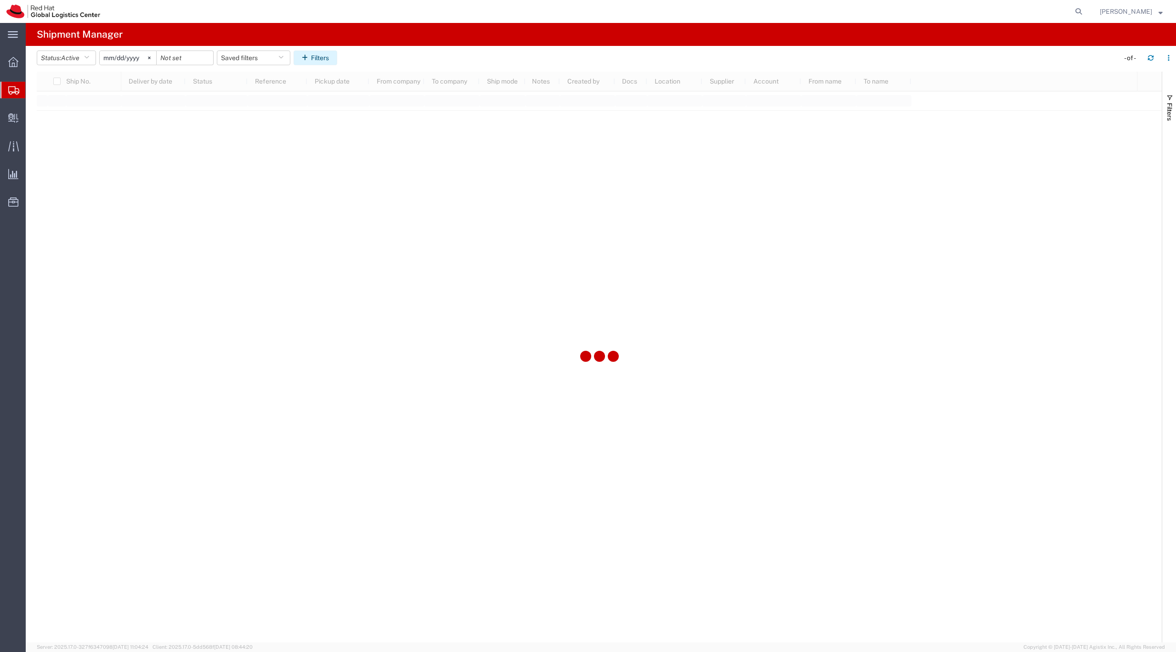
click at [321, 54] on button "Filters" at bounding box center [315, 58] width 44 height 15
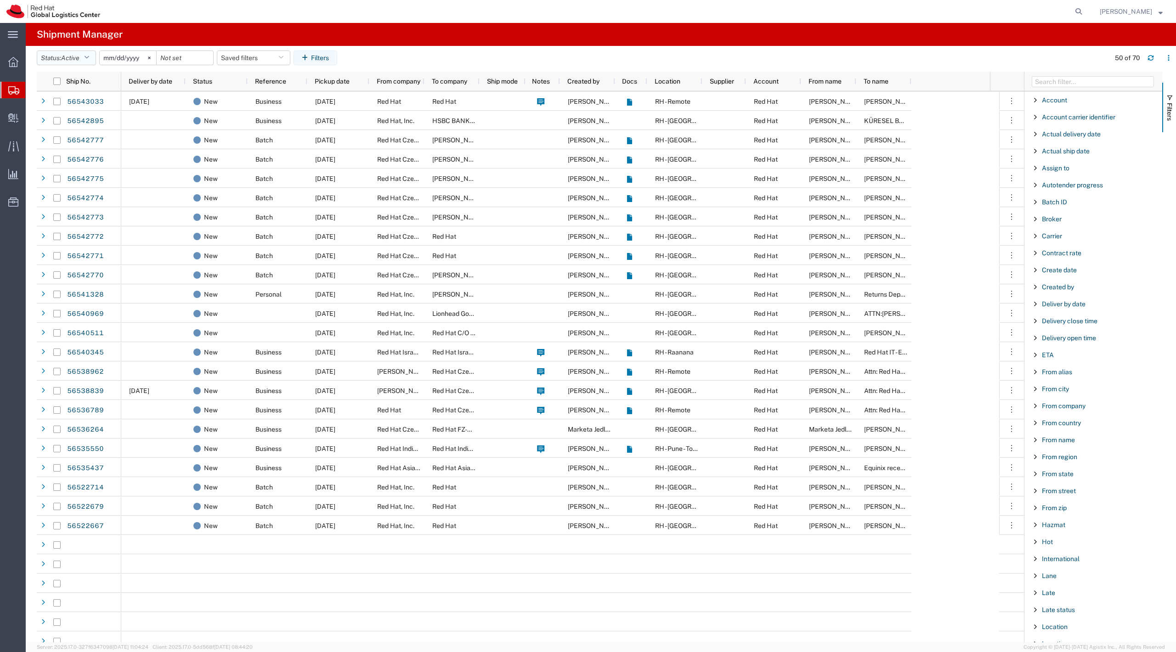
click at [69, 58] on span "Active" at bounding box center [70, 57] width 18 height 7
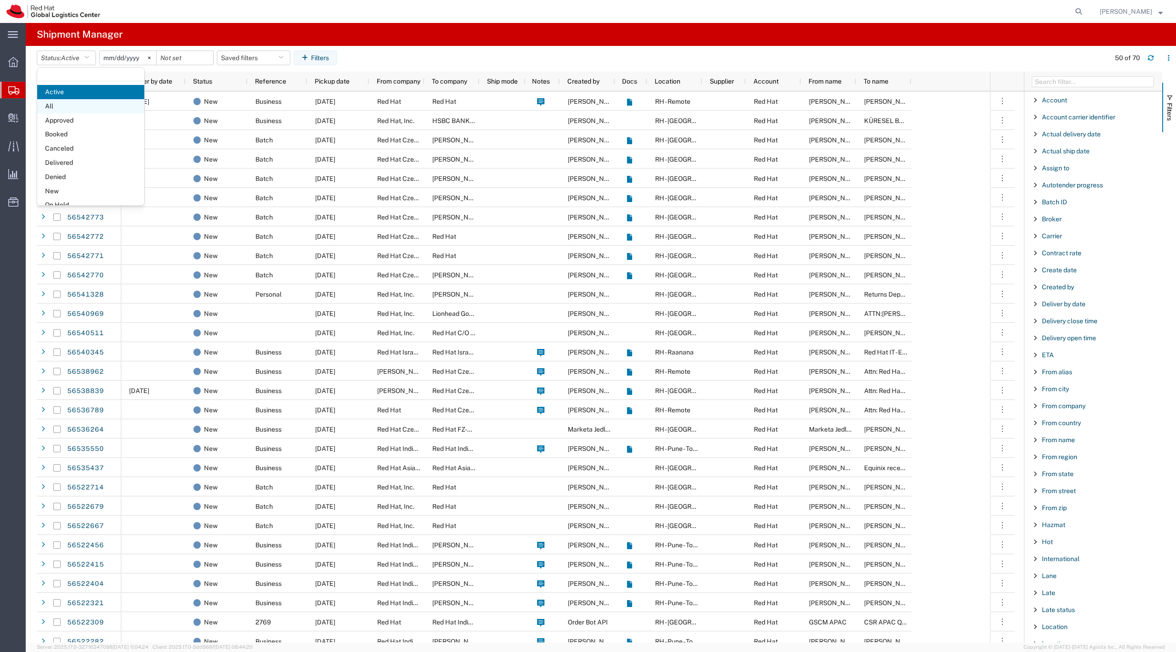
click at [81, 107] on span "All" at bounding box center [90, 106] width 107 height 14
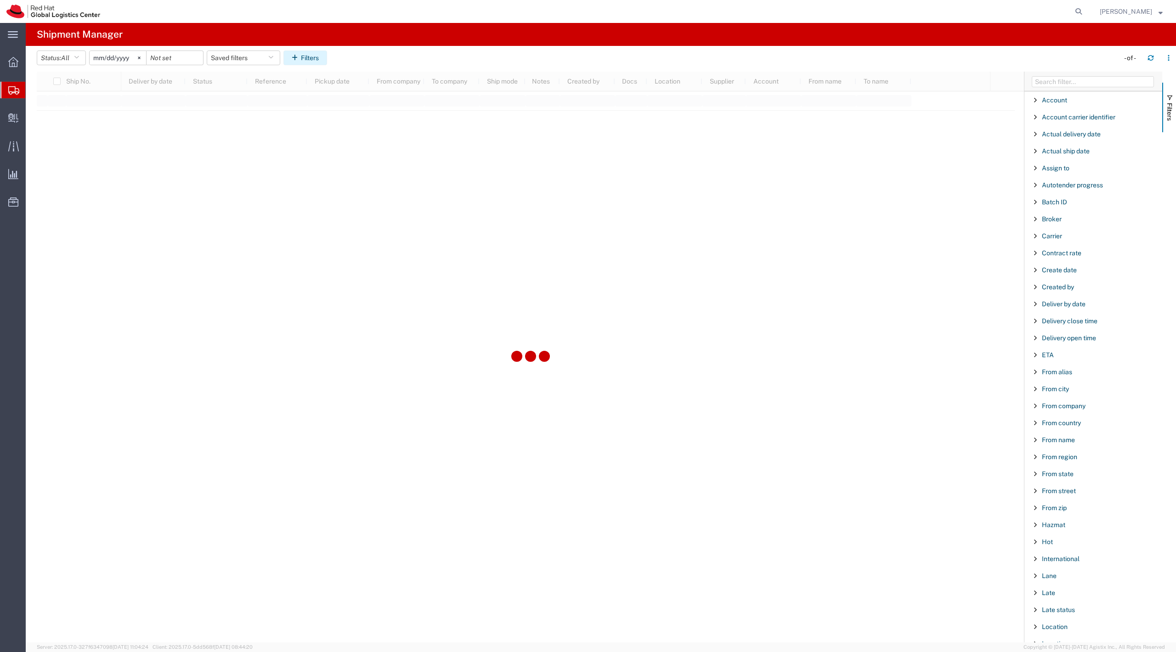
click at [327, 57] on button "Filters" at bounding box center [305, 58] width 44 height 15
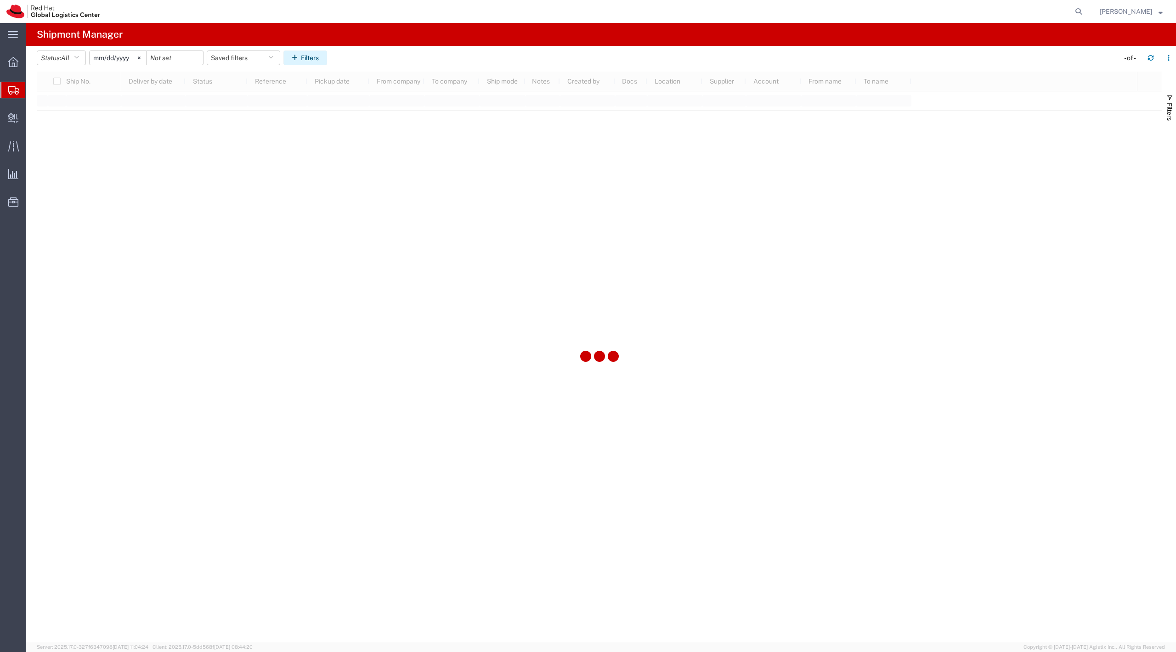
click at [322, 57] on button "Filters" at bounding box center [305, 58] width 44 height 15
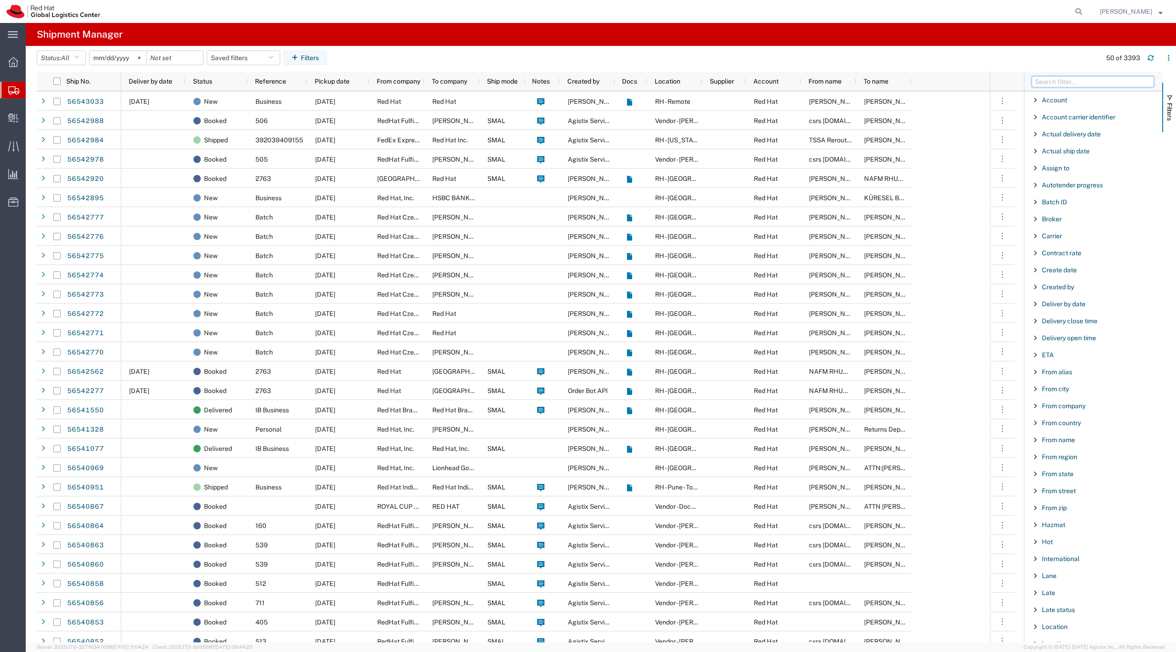
click at [1063, 86] on input "Filter Columns Input" at bounding box center [1092, 81] width 122 height 11
type input "ref"
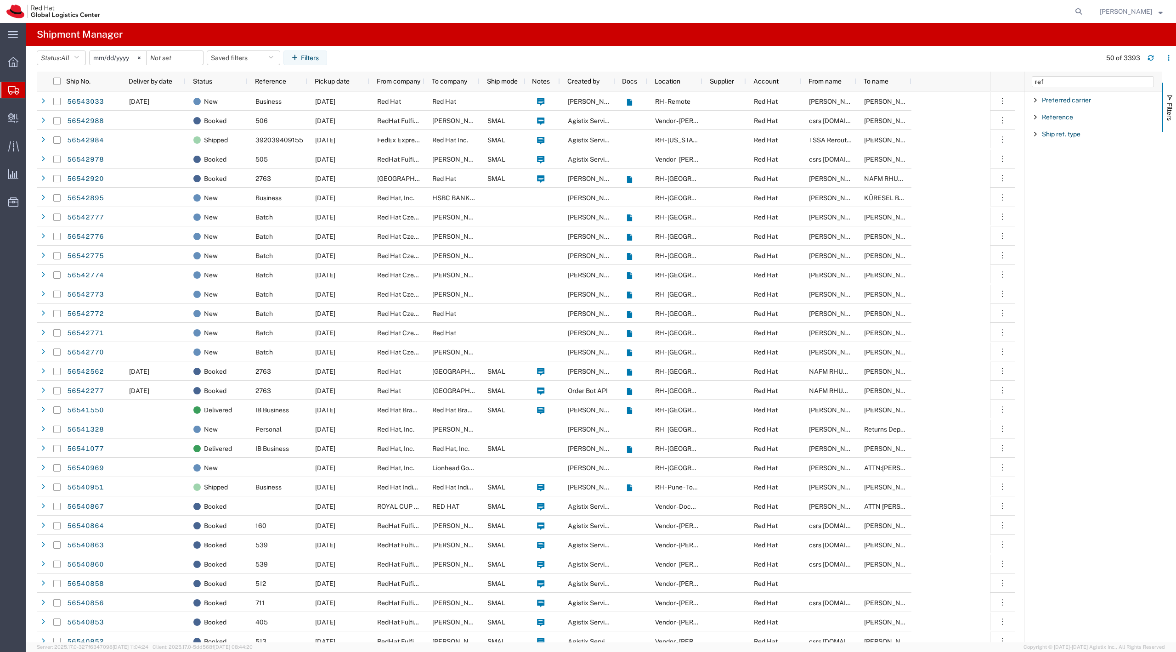
click at [1055, 121] on div "Reference" at bounding box center [1093, 117] width 138 height 17
type input "2761"
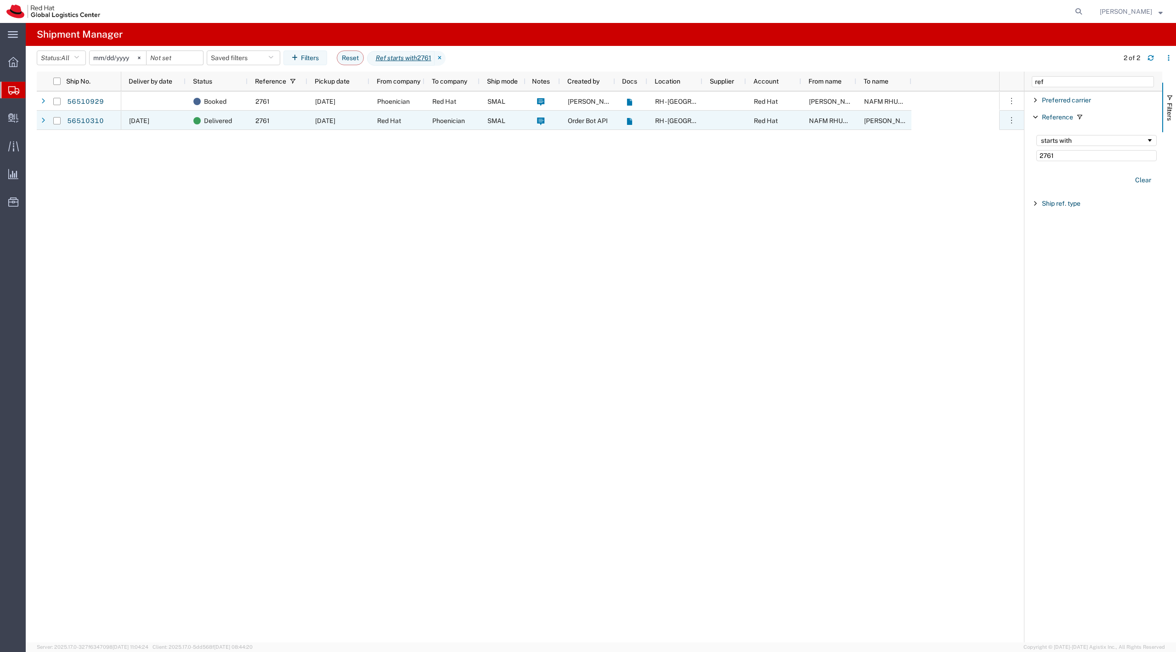
click at [275, 114] on div "2761" at bounding box center [278, 120] width 60 height 19
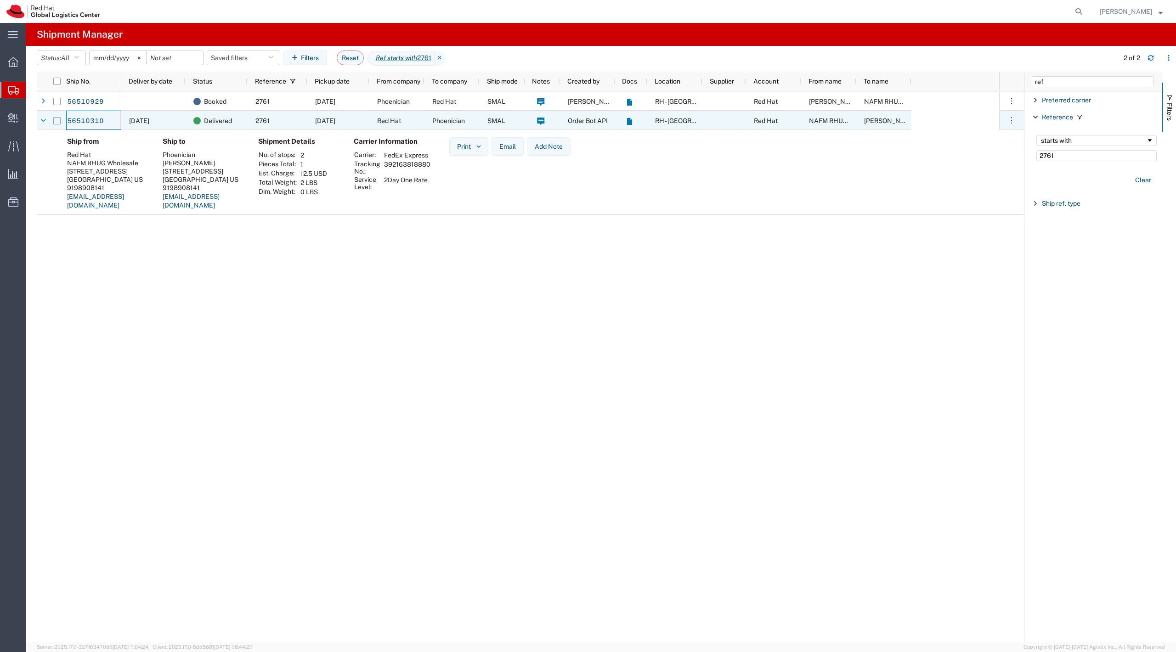
drag, startPoint x: 93, startPoint y: 120, endPoint x: 54, endPoint y: 123, distance: 38.7
click at [54, 123] on input "Press Space to toggle row selection (unchecked)" at bounding box center [56, 120] width 7 height 7
checkbox input "true"
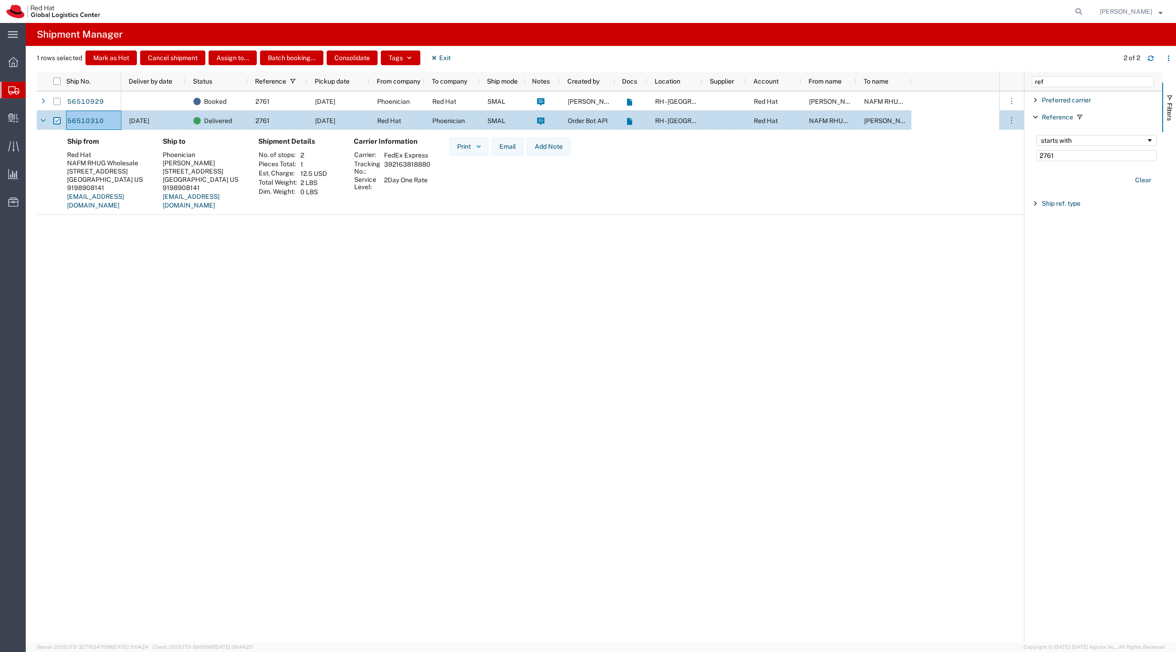
click at [858, 99] on div "NAFM RHUG Wholesale" at bounding box center [883, 100] width 55 height 19
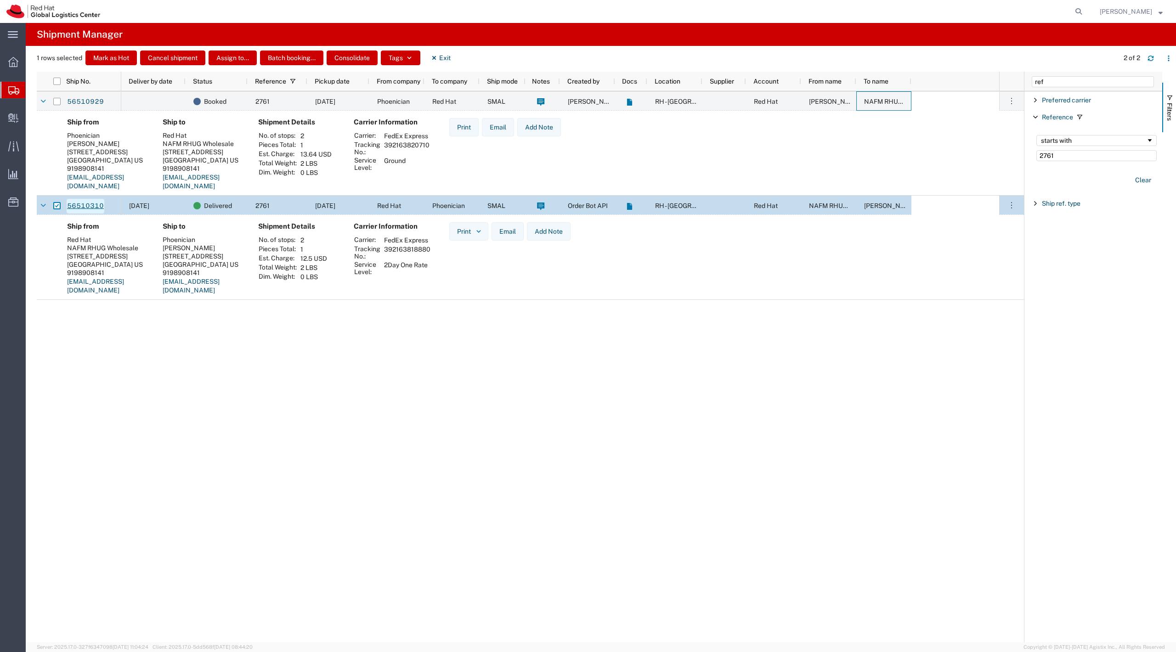
click at [83, 210] on link "56510310" at bounding box center [86, 206] width 38 height 15
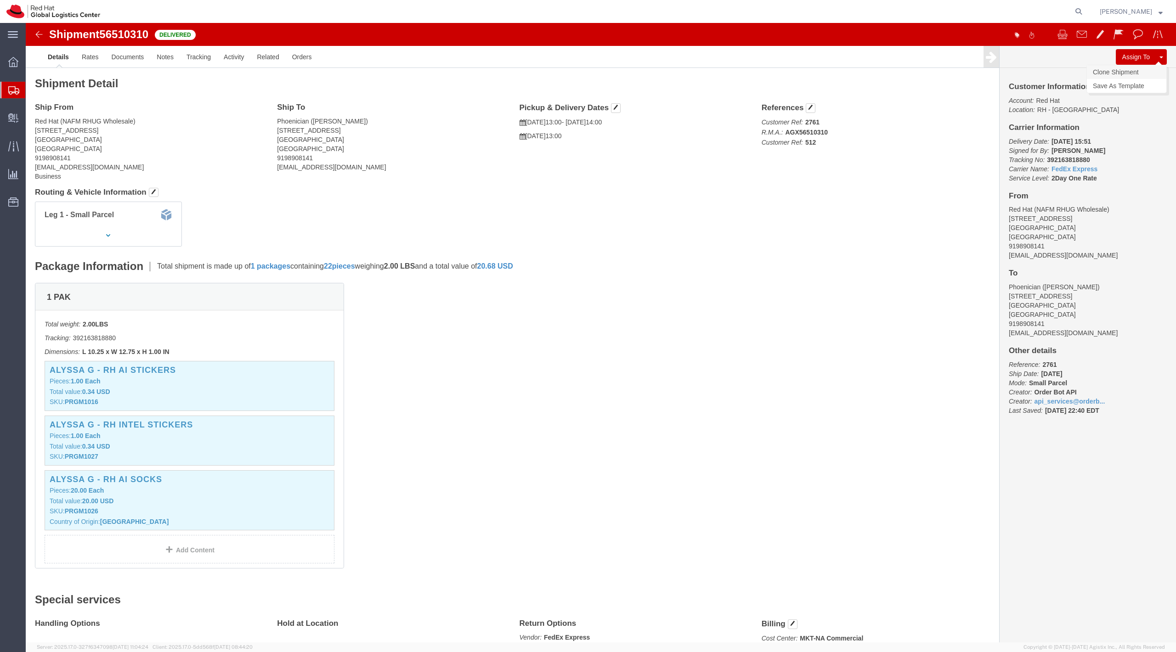
click link "Clone Shipment"
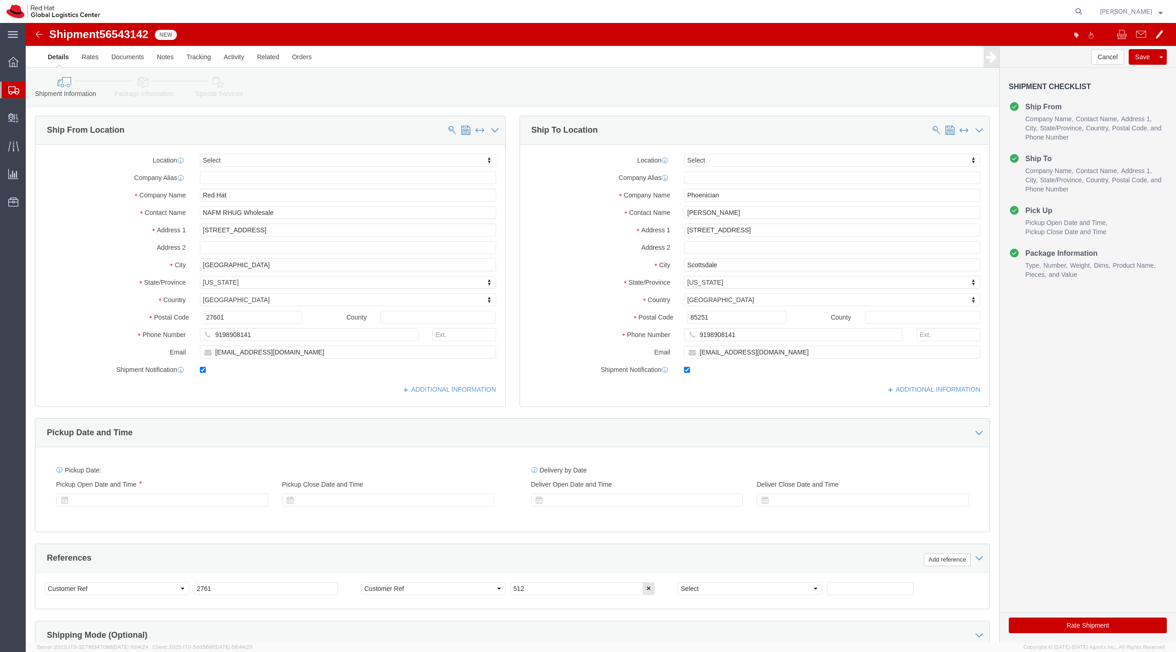
select select
click icon
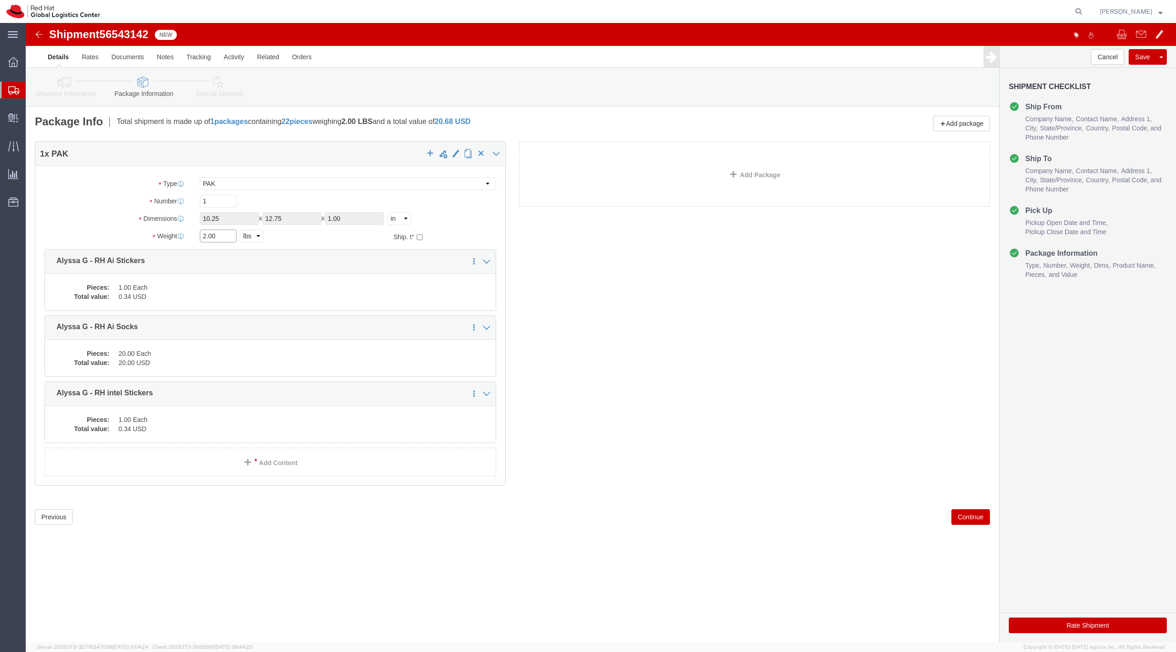
click input "2.00"
type input "2.00"
click dd "1.00 Each"
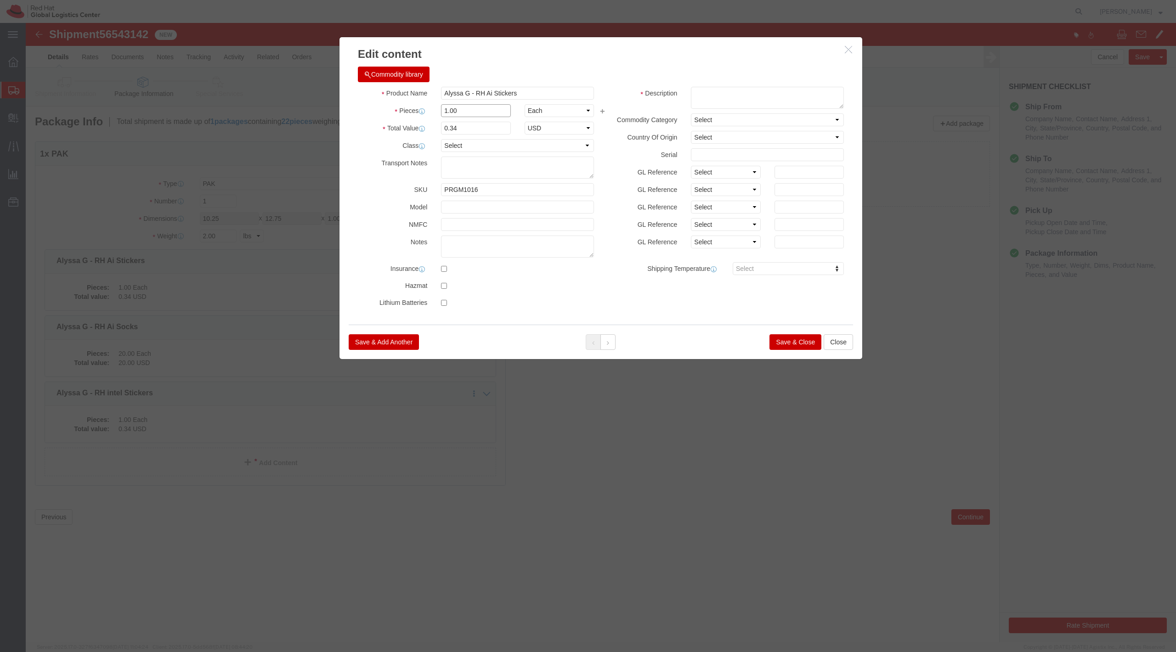
click input "1.00"
type input "50.00"
type input "17"
click button "Save & Close"
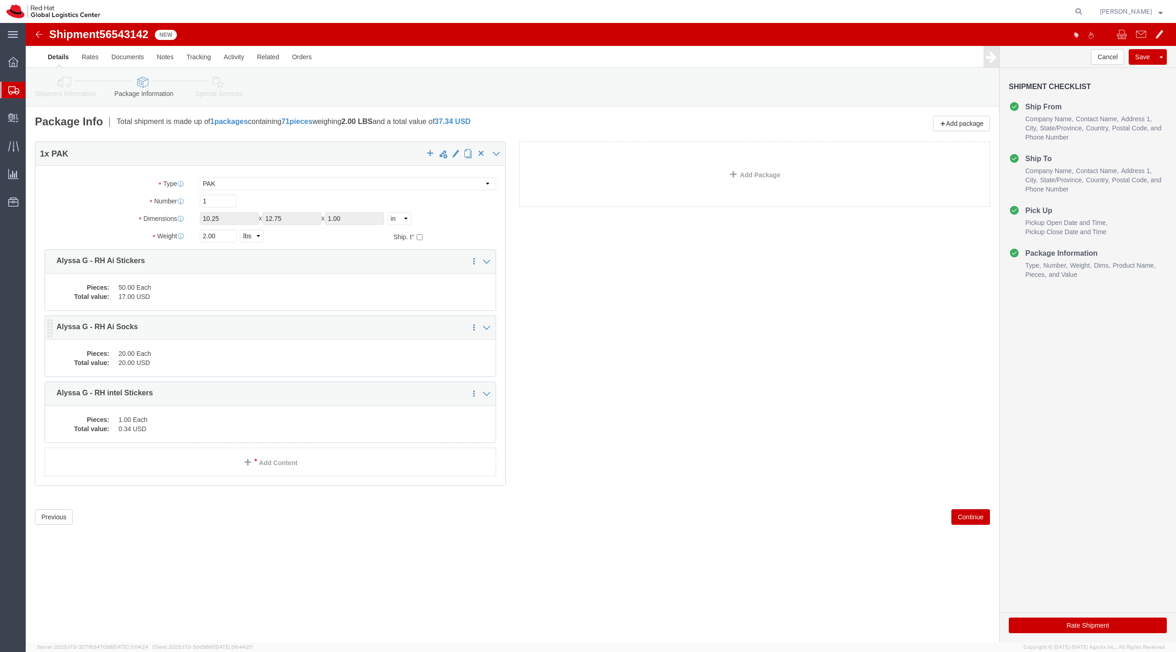
click dd "20.00 Each"
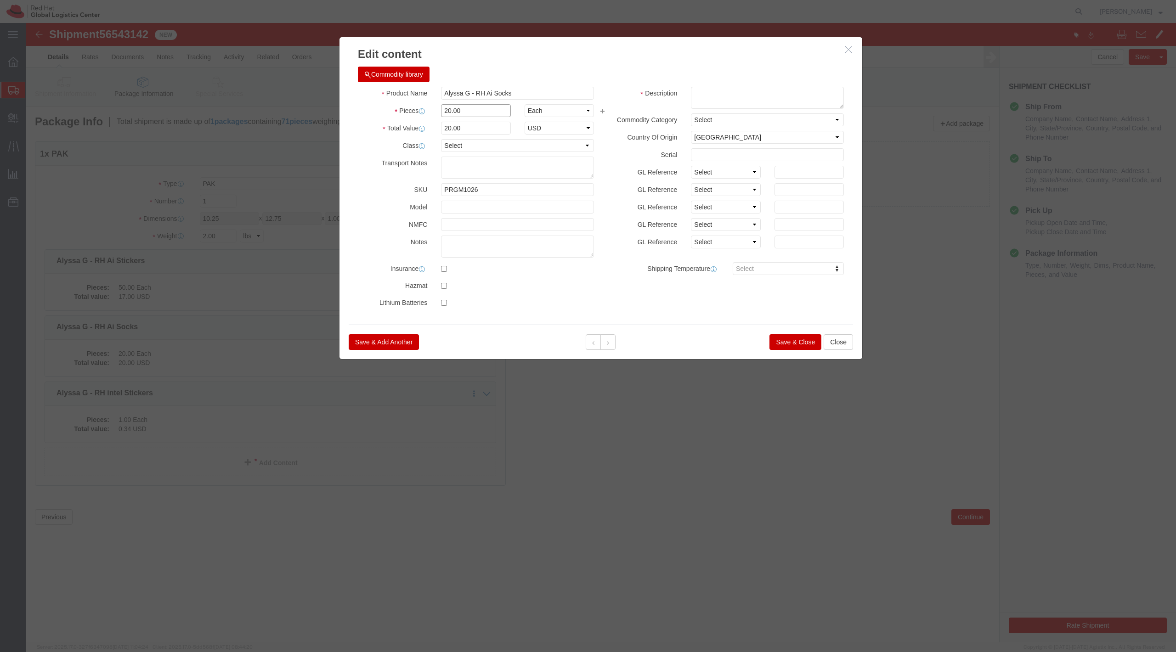
click input "20.00"
type input "22.00"
type input "22"
click div "Product Name Alyssa G - RH Ai Socks Pieces 22.00 Select Bag Barrels 100Board Fe…"
click button "Save & Close"
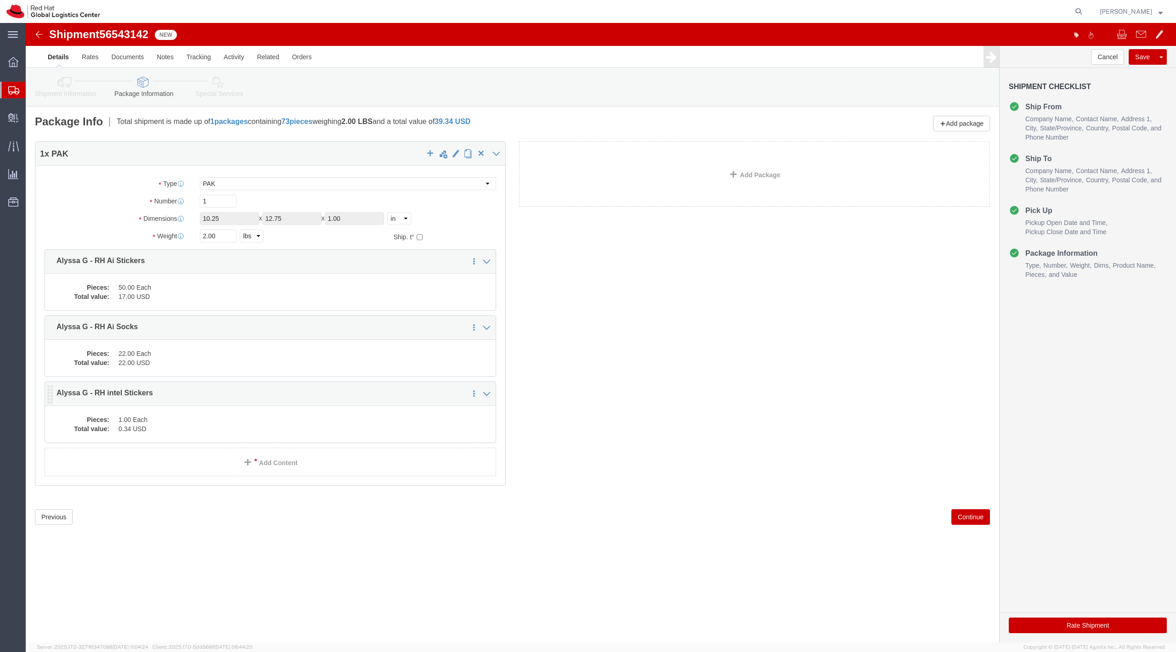
click div "Pieces: 1.00 Each Total value: 0.34 USD"
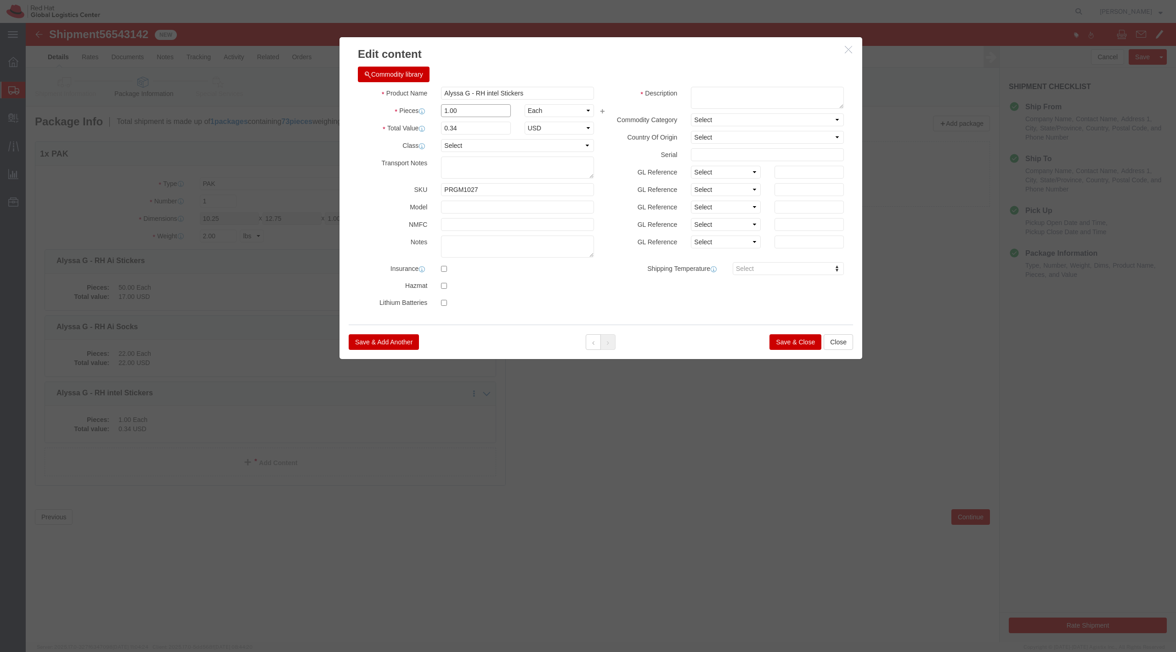
click input "1.00"
type input "50.00"
type input "17"
click button "Save & Close"
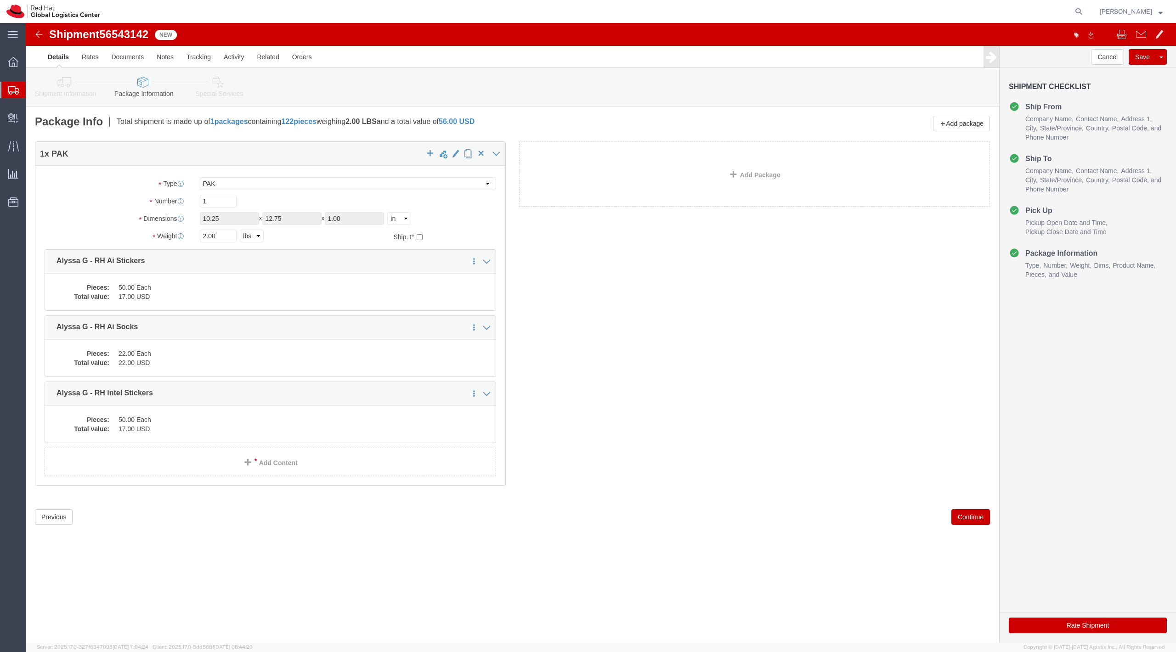
click link "Special Services"
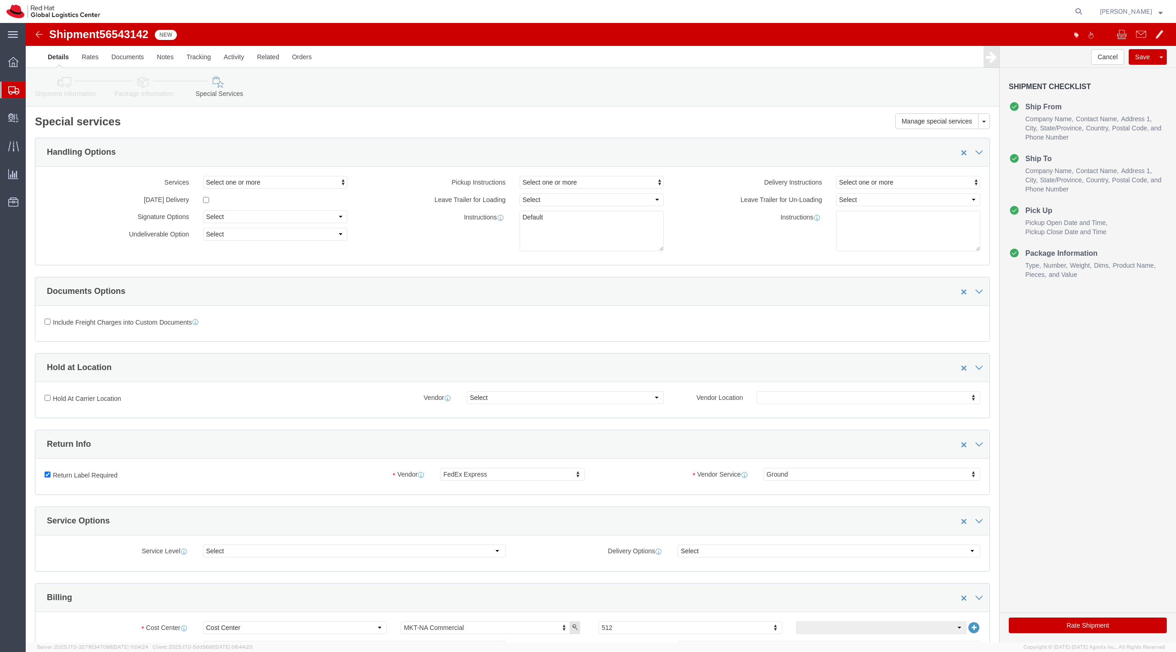
click link "Package Information"
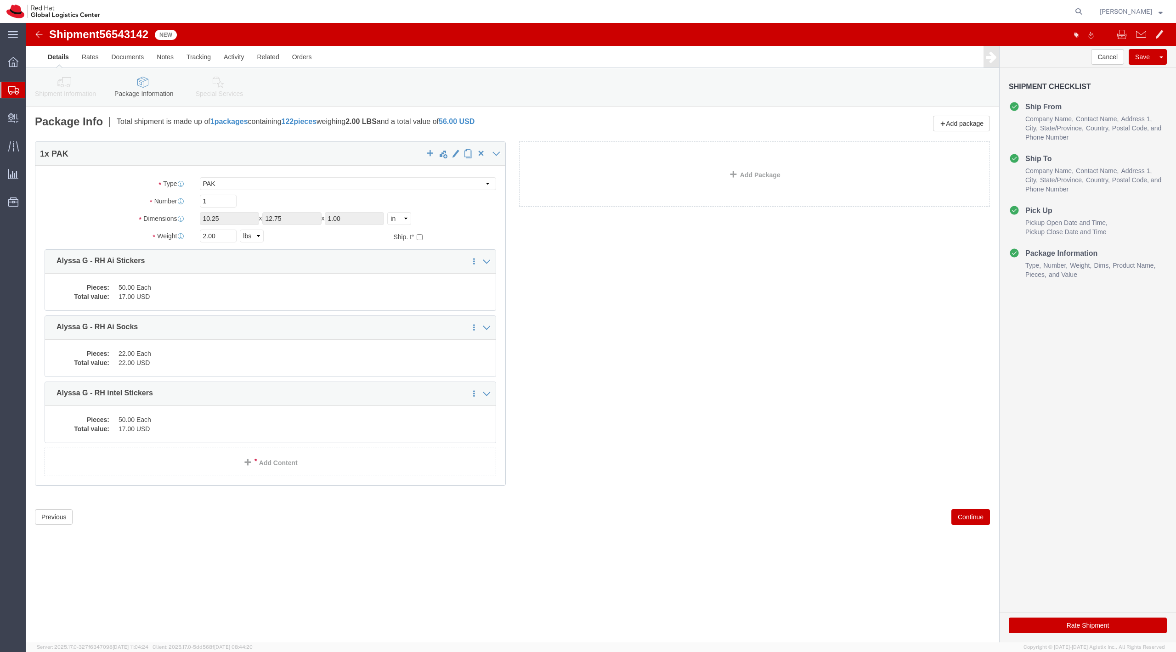
click icon
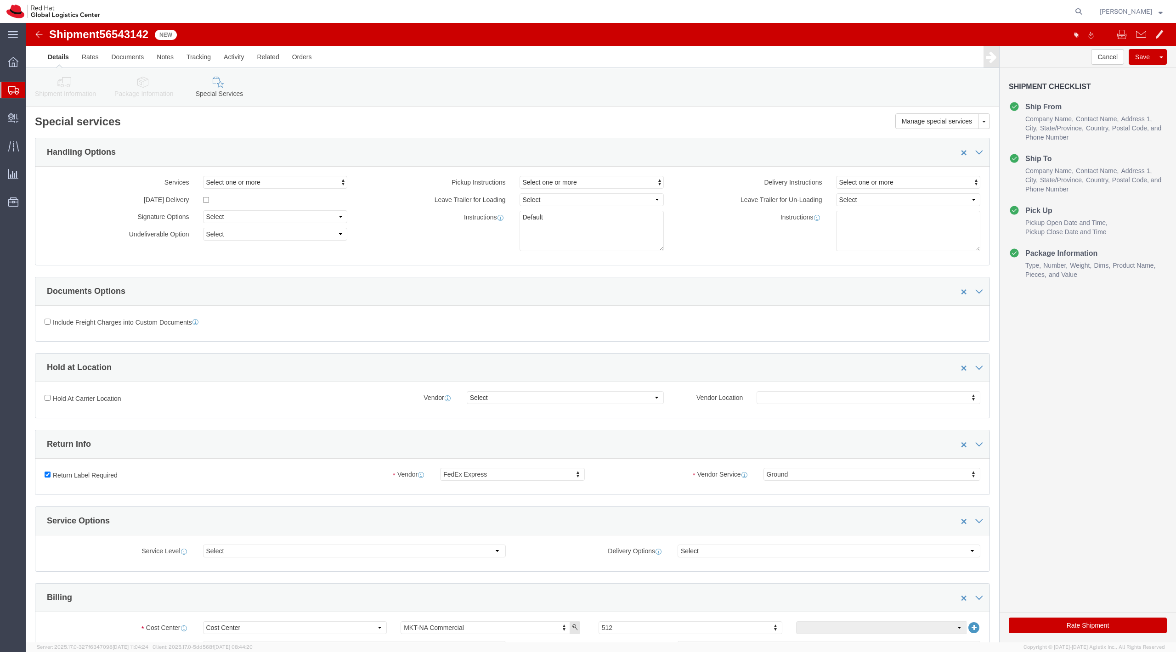
click link "Package Information"
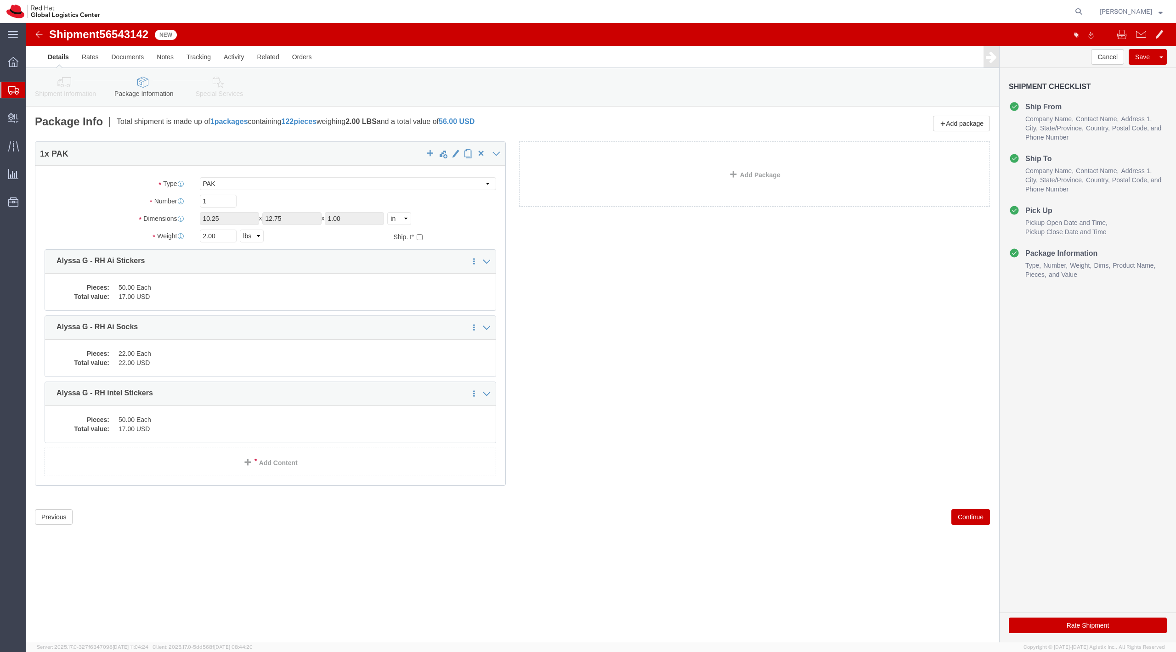
click button "Rate Shipment"
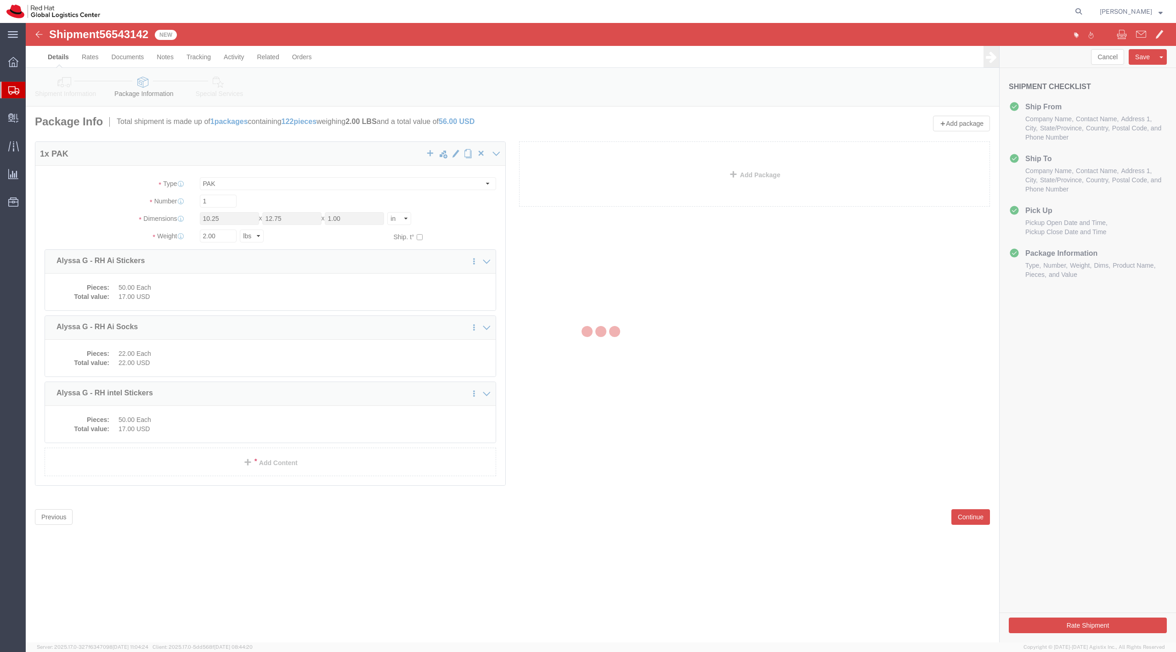
click at [204, 81] on div at bounding box center [601, 332] width 1150 height 619
click at [218, 86] on div at bounding box center [601, 332] width 1150 height 619
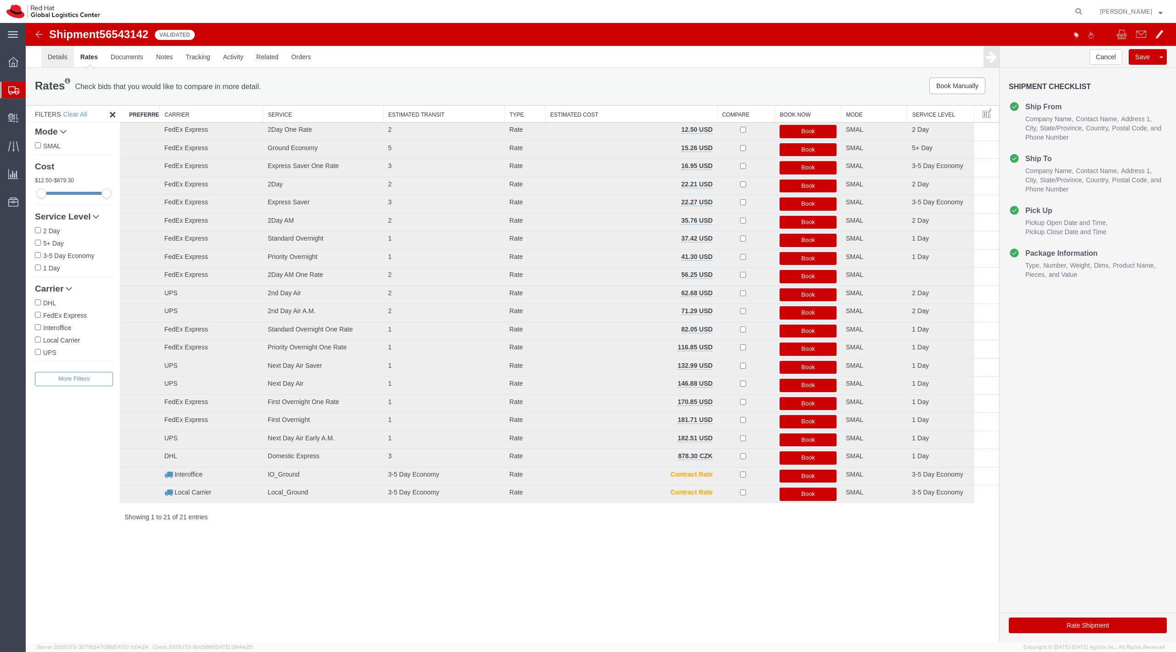
click at [63, 56] on link "Details" at bounding box center [57, 57] width 33 height 22
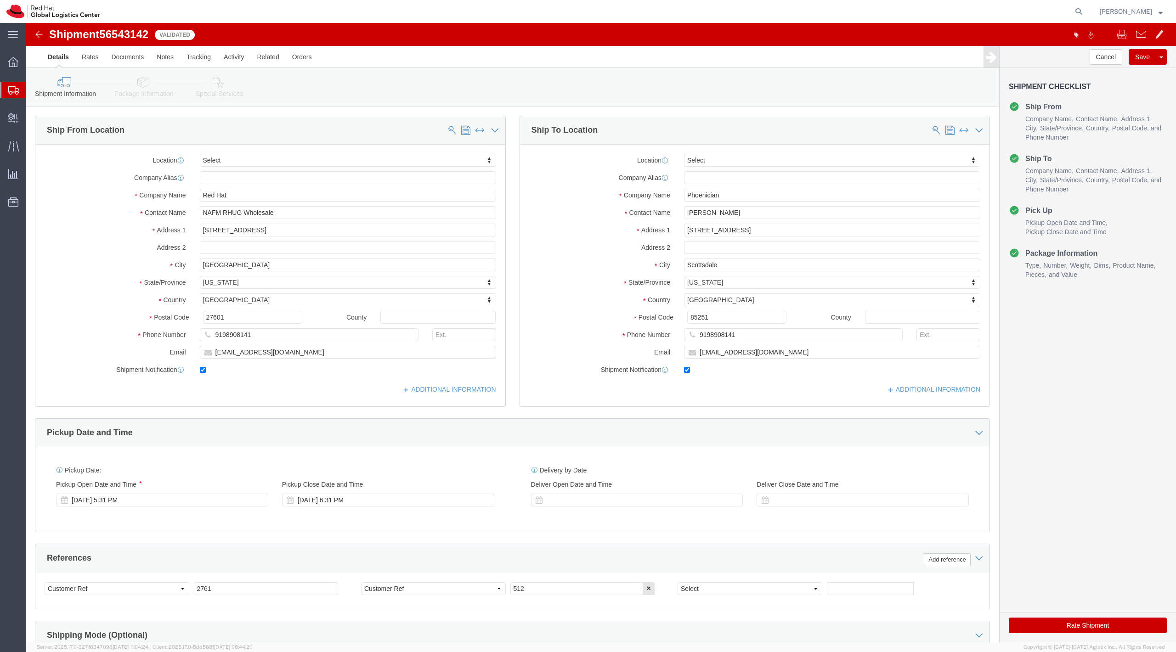
click icon
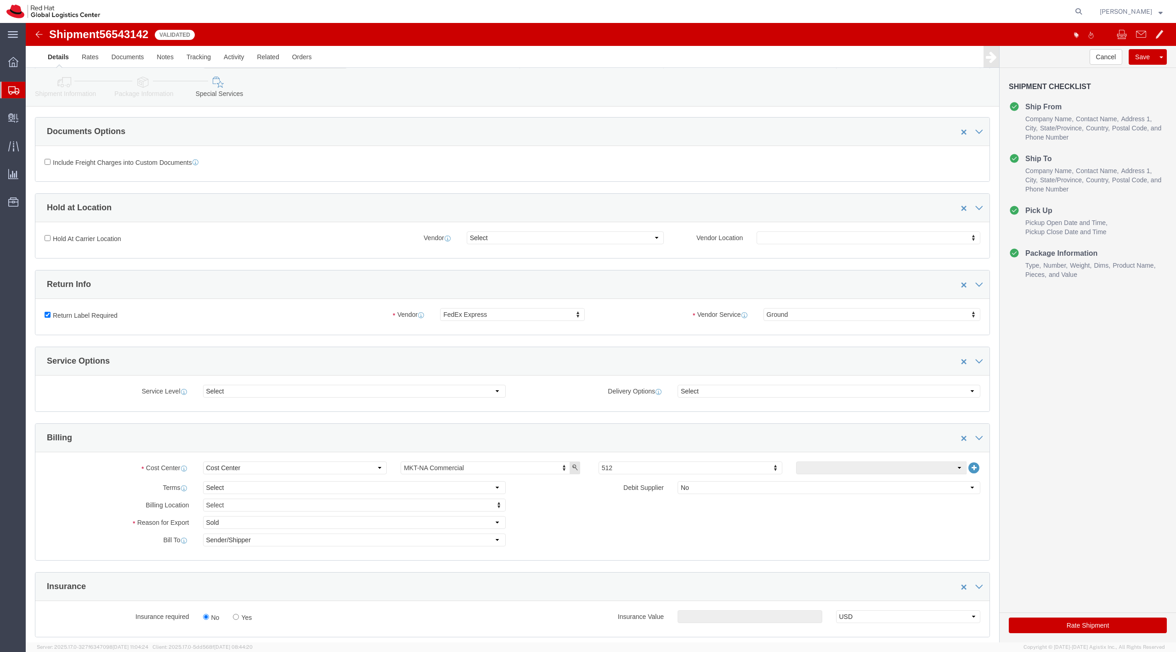
scroll to position [165, 0]
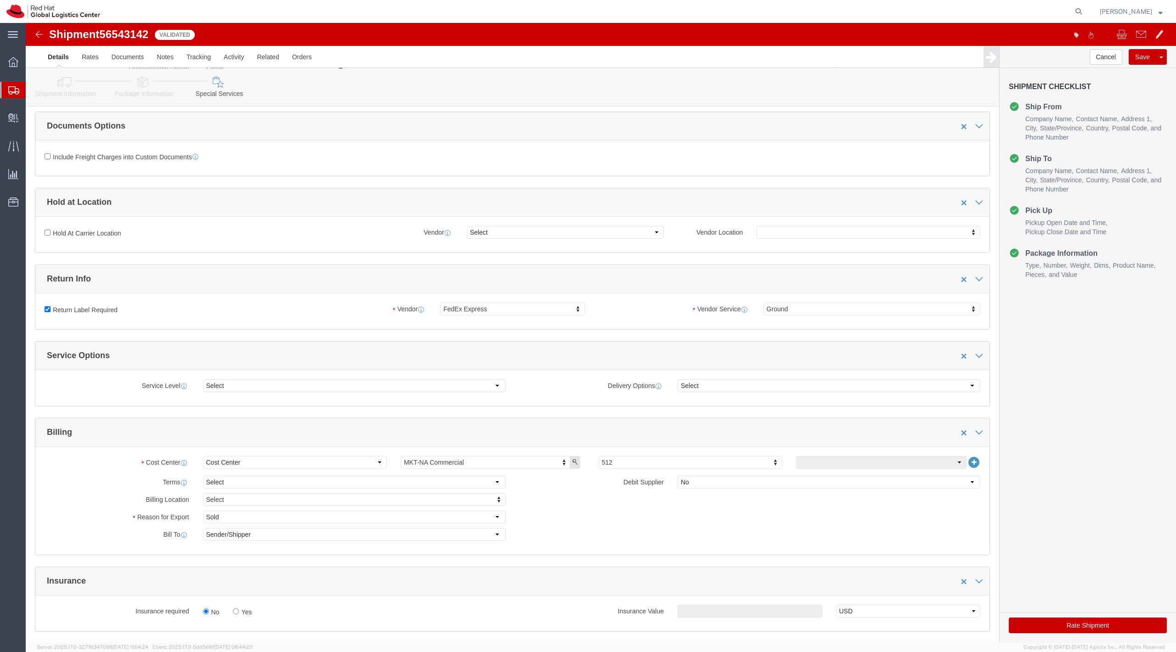
click button "Rate Shipment"
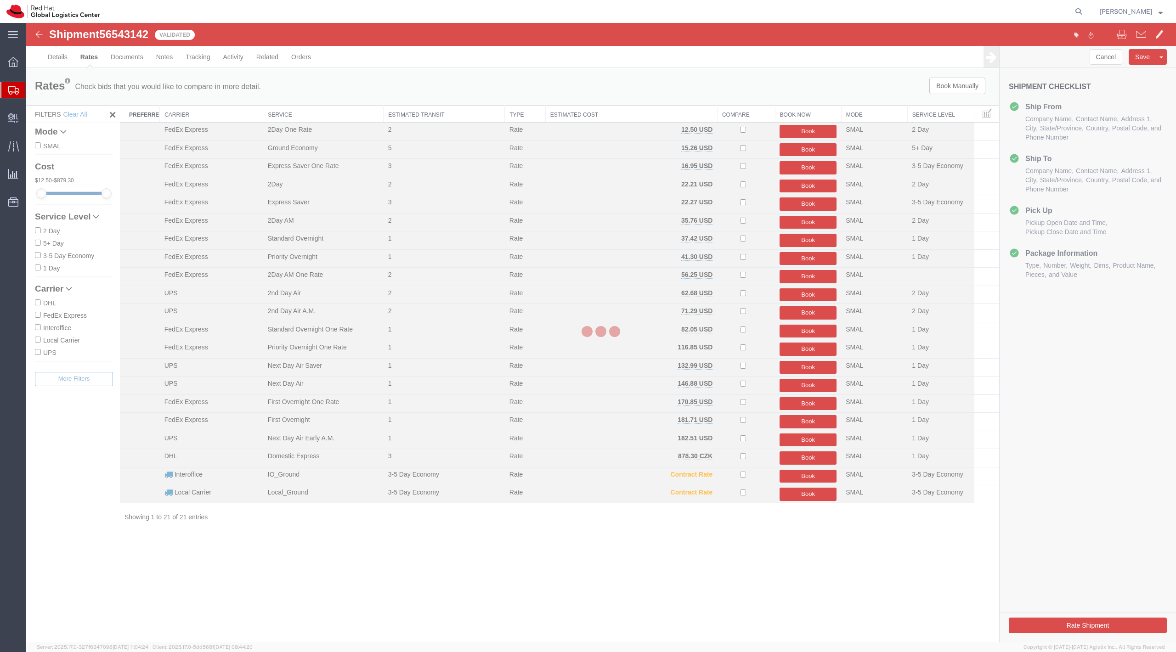
scroll to position [0, 0]
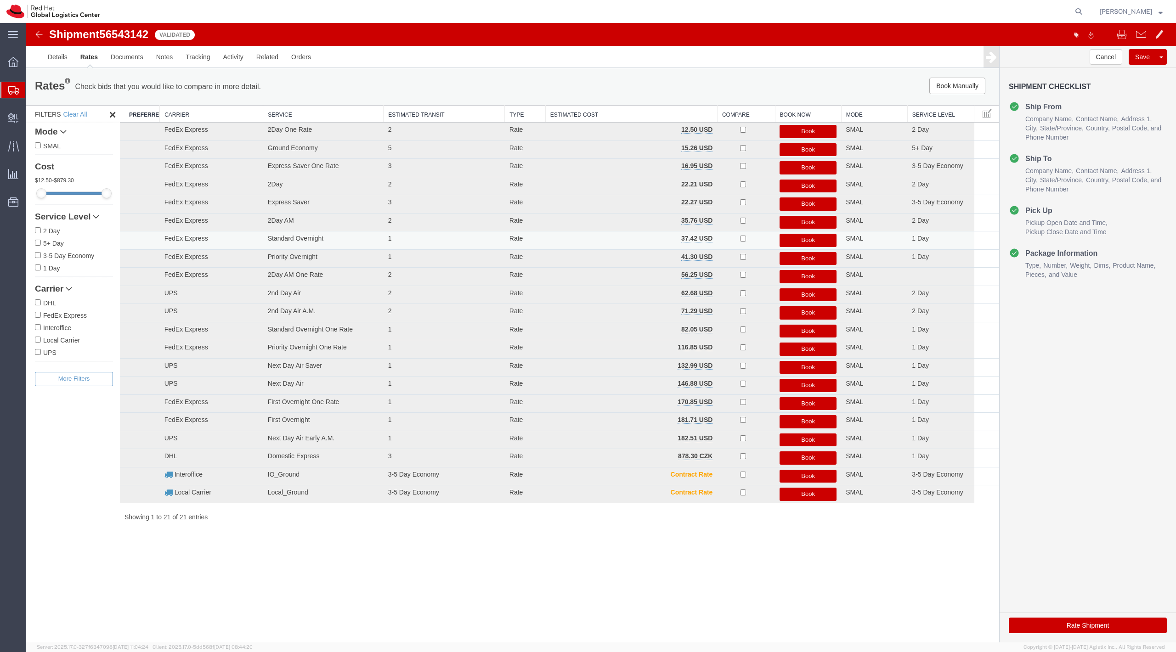
click at [809, 244] on button "Book" at bounding box center [807, 240] width 57 height 13
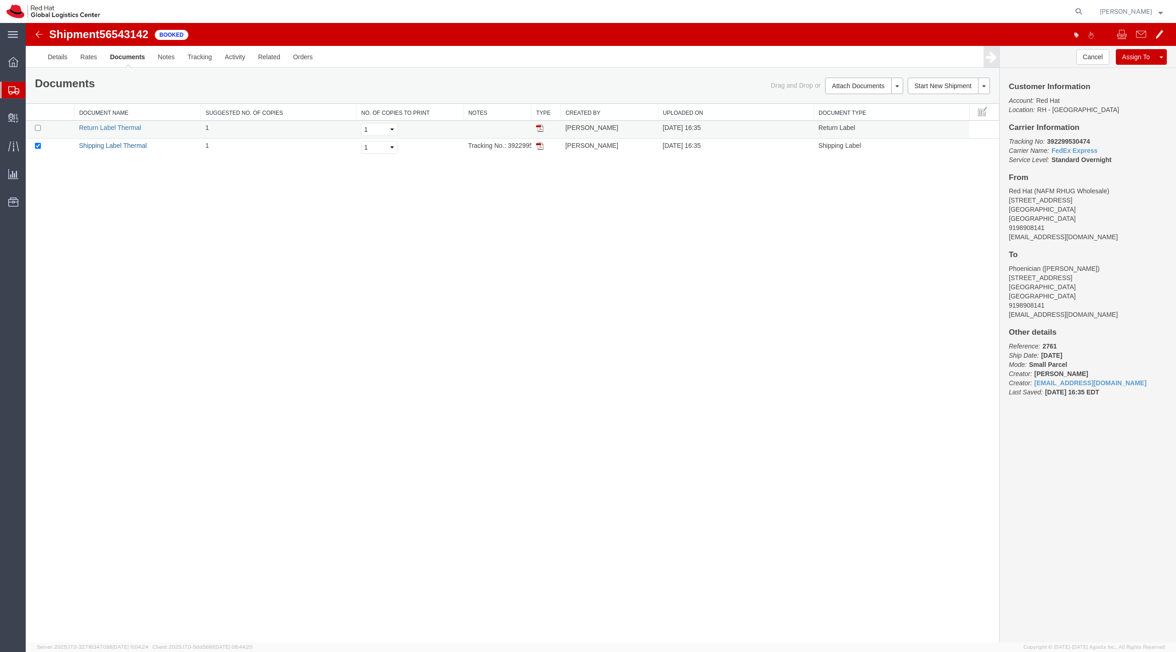
drag, startPoint x: 108, startPoint y: 145, endPoint x: 109, endPoint y: 129, distance: 15.6
click at [108, 145] on link "Shipping Label Thermal" at bounding box center [113, 145] width 68 height 7
drag, startPoint x: 92, startPoint y: 129, endPoint x: 319, endPoint y: 28, distance: 248.3
click at [92, 129] on link "Return Label Thermal" at bounding box center [110, 127] width 62 height 7
